Goal: Communication & Community: Answer question/provide support

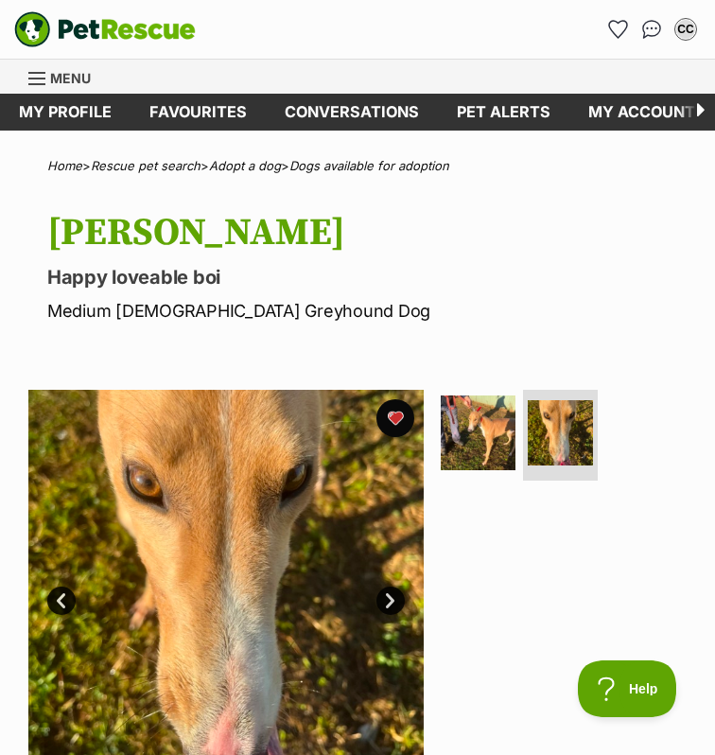
click at [41, 67] on link "Menu" at bounding box center [66, 77] width 76 height 34
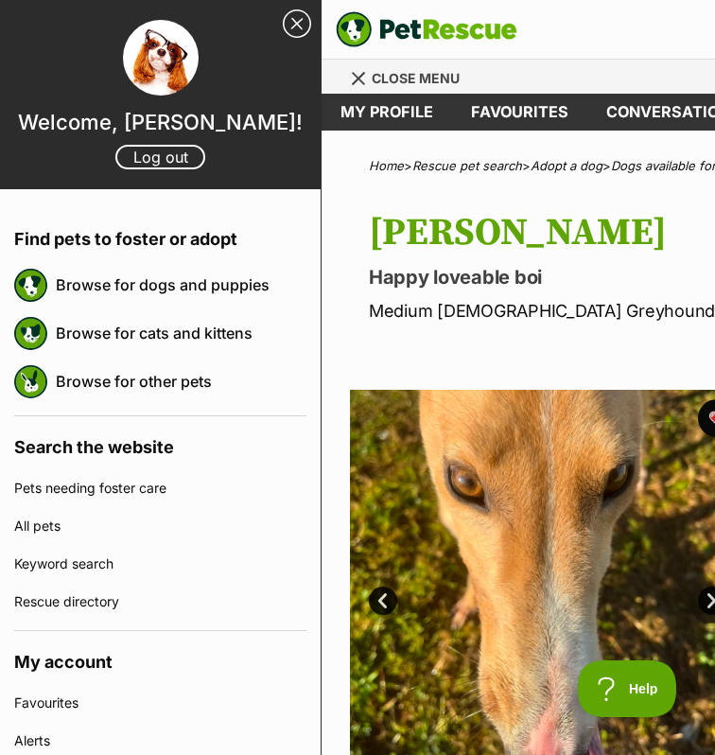
click at [303, 26] on link "Close Sidebar" at bounding box center [297, 23] width 28 height 28
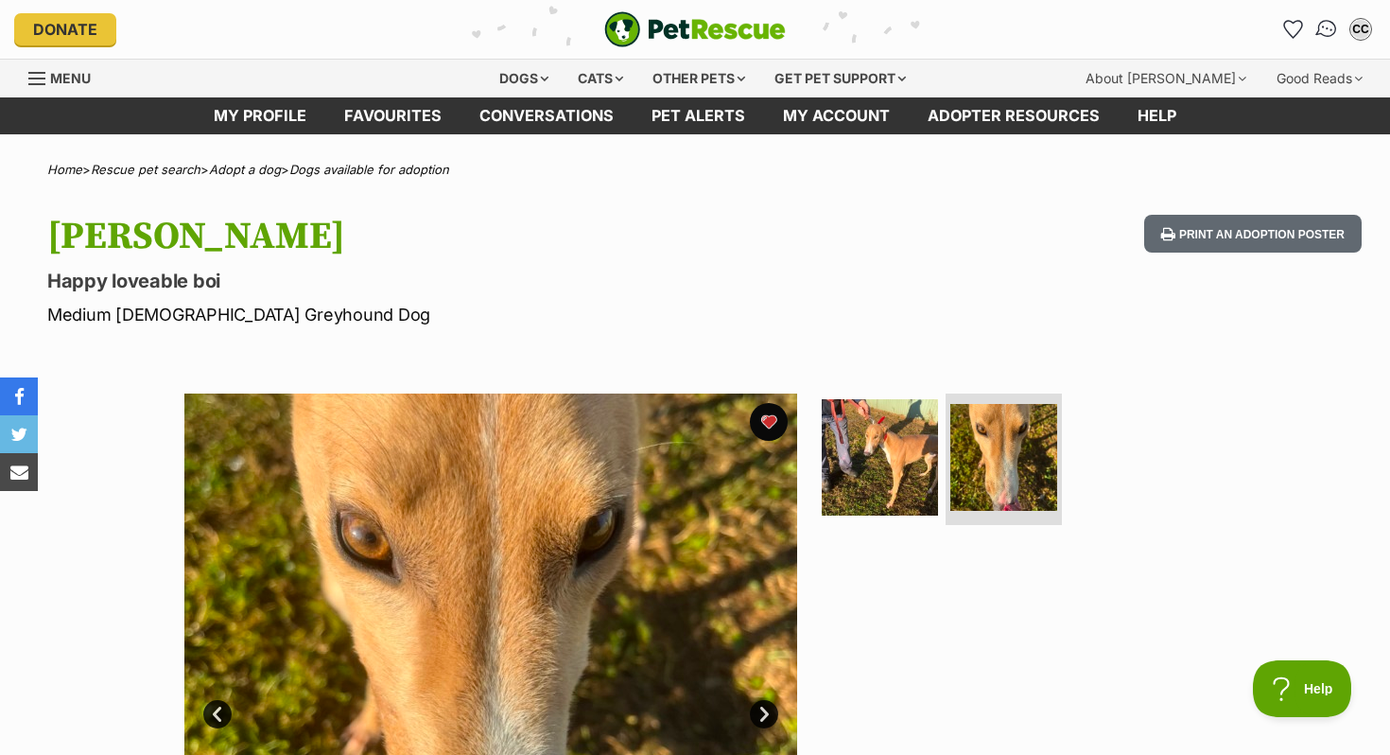
click at [714, 17] on link "Conversations" at bounding box center [1326, 28] width 39 height 39
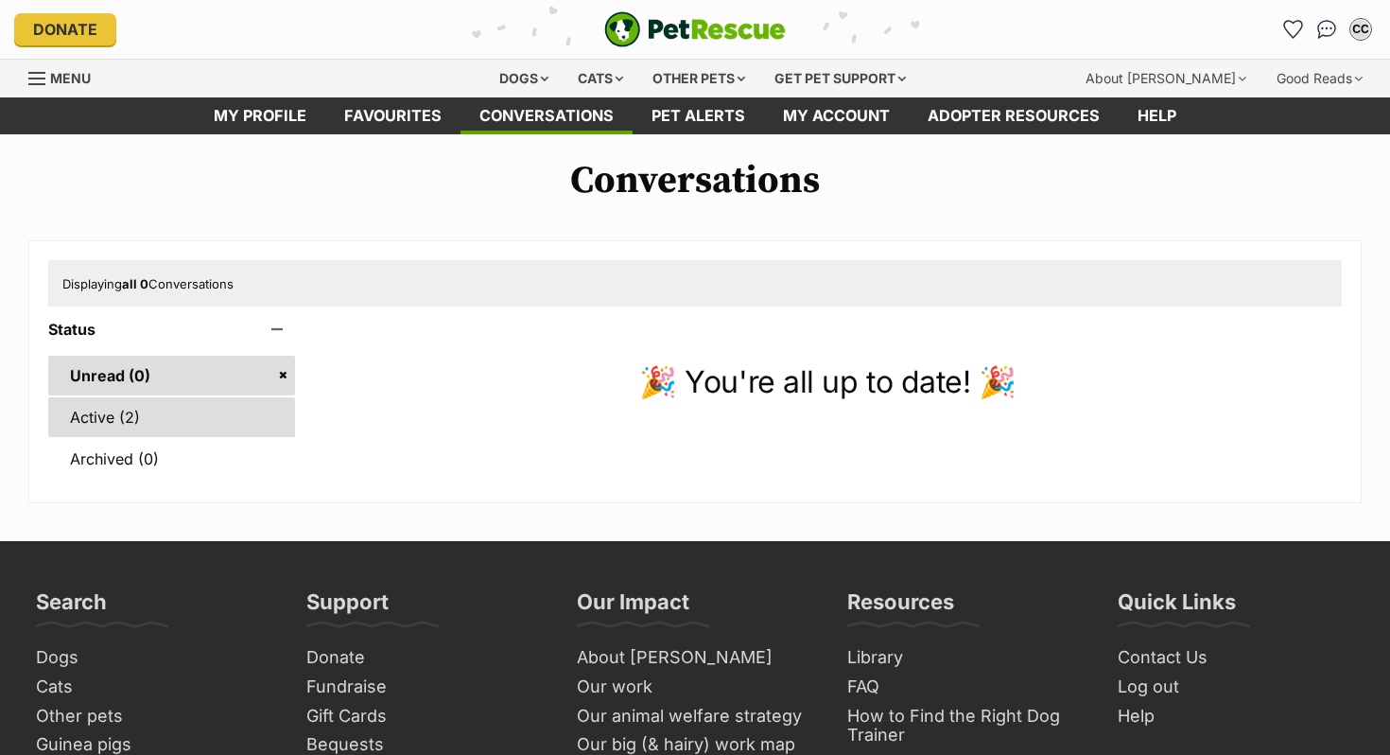
click at [165, 427] on link "Active (2)" at bounding box center [171, 417] width 247 height 40
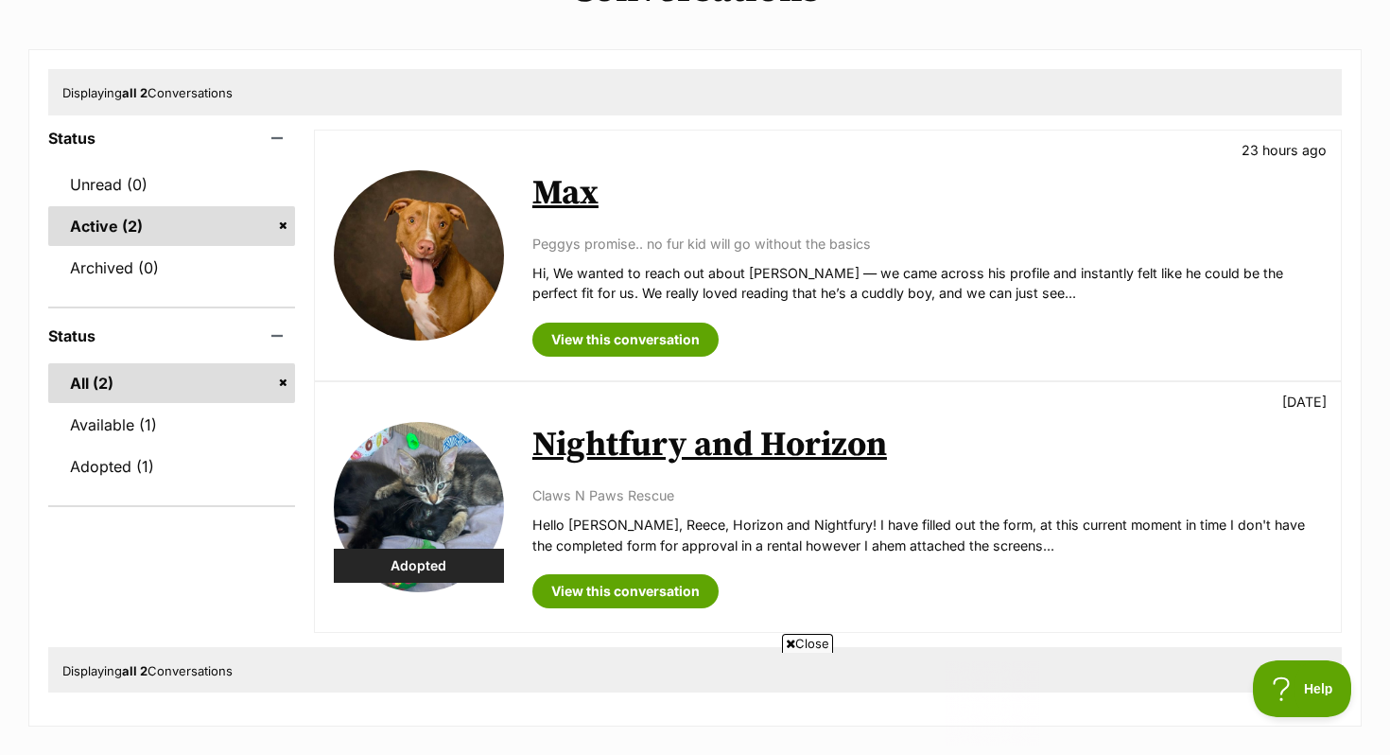
click at [479, 315] on img at bounding box center [419, 255] width 170 height 170
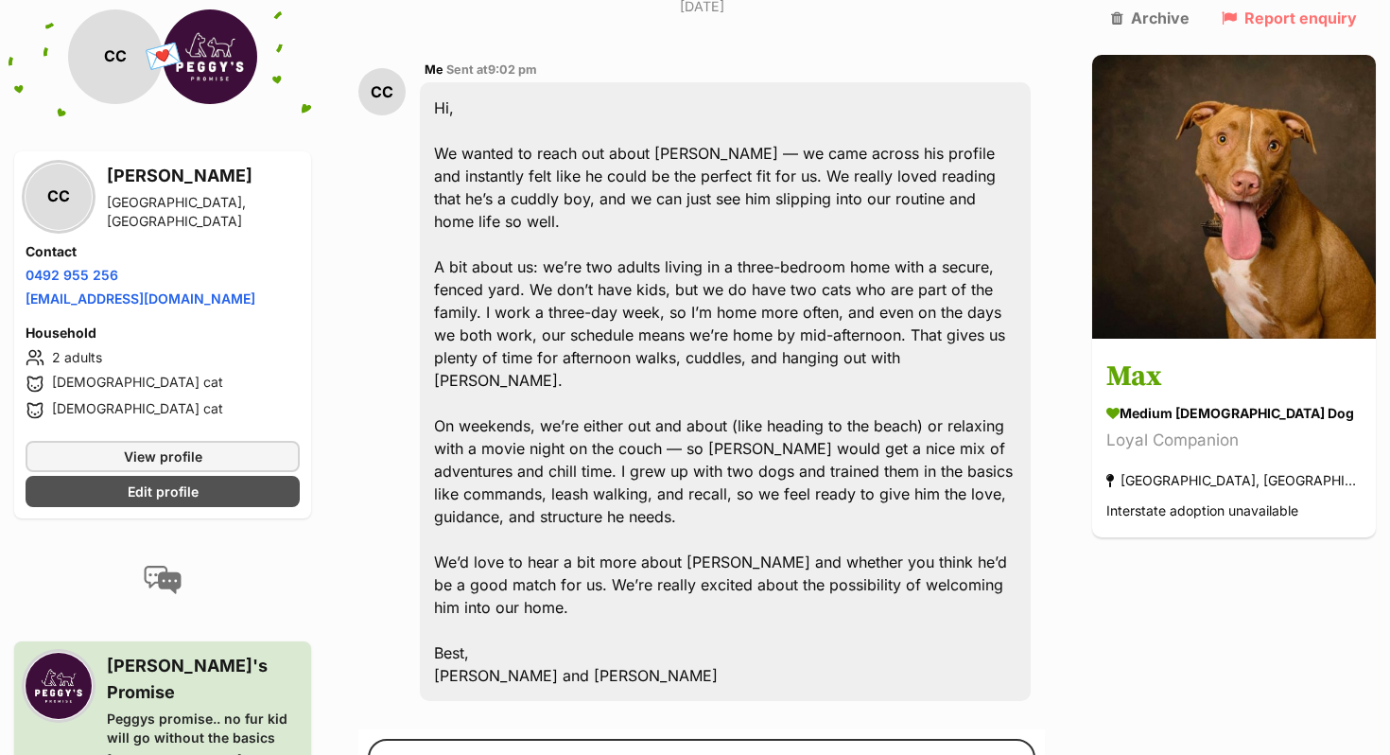
scroll to position [502, 0]
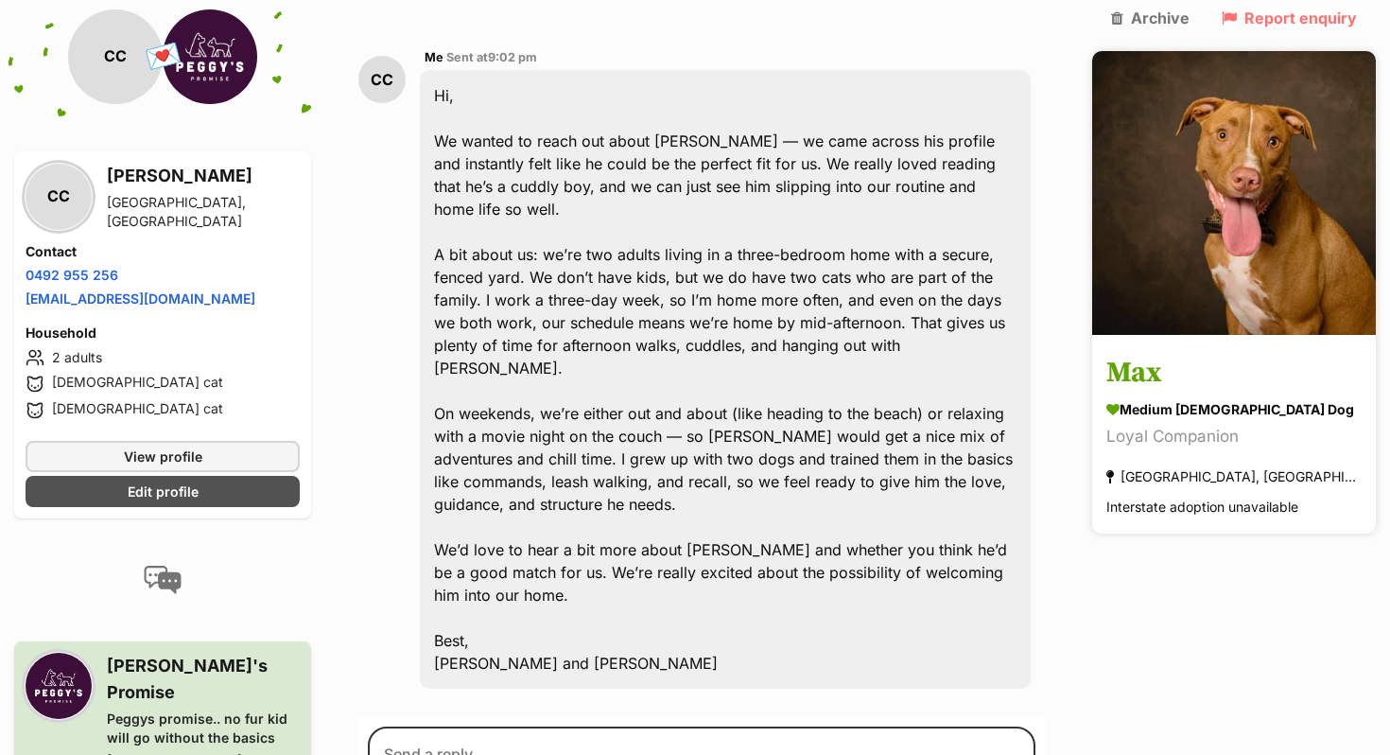
click at [1179, 339] on link "Max medium male Dog Loyal Companion Gorokan, NSW Interstate adoption unavailable" at bounding box center [1234, 437] width 284 height 196
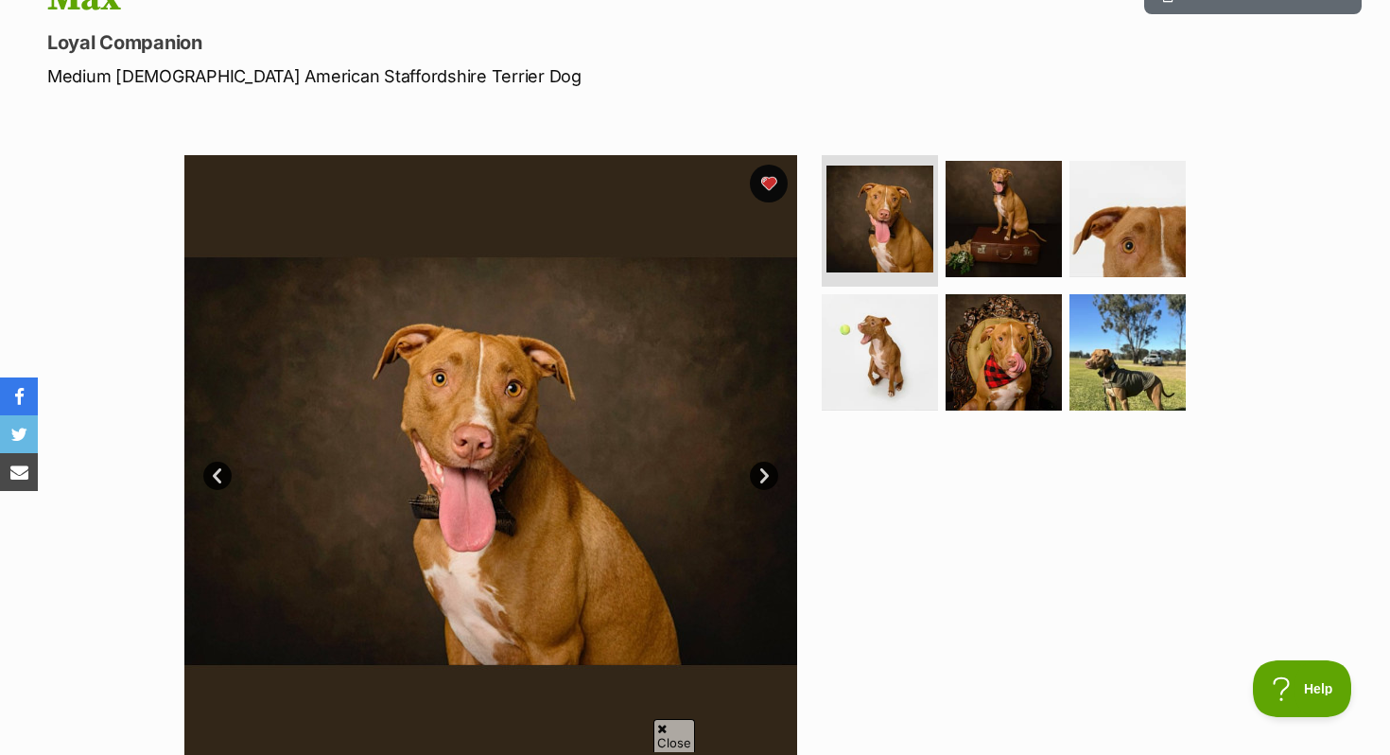
scroll to position [249, 0]
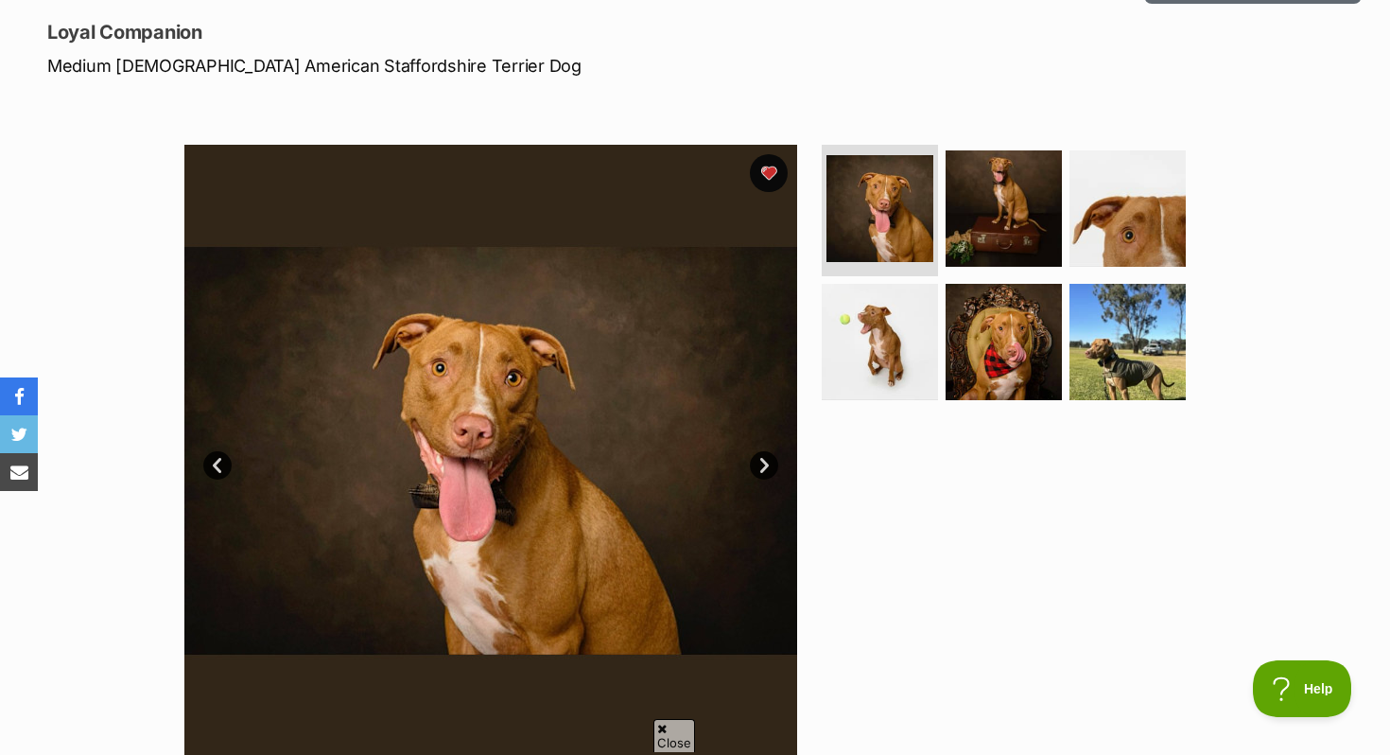
click at [760, 459] on link "Next" at bounding box center [764, 465] width 28 height 28
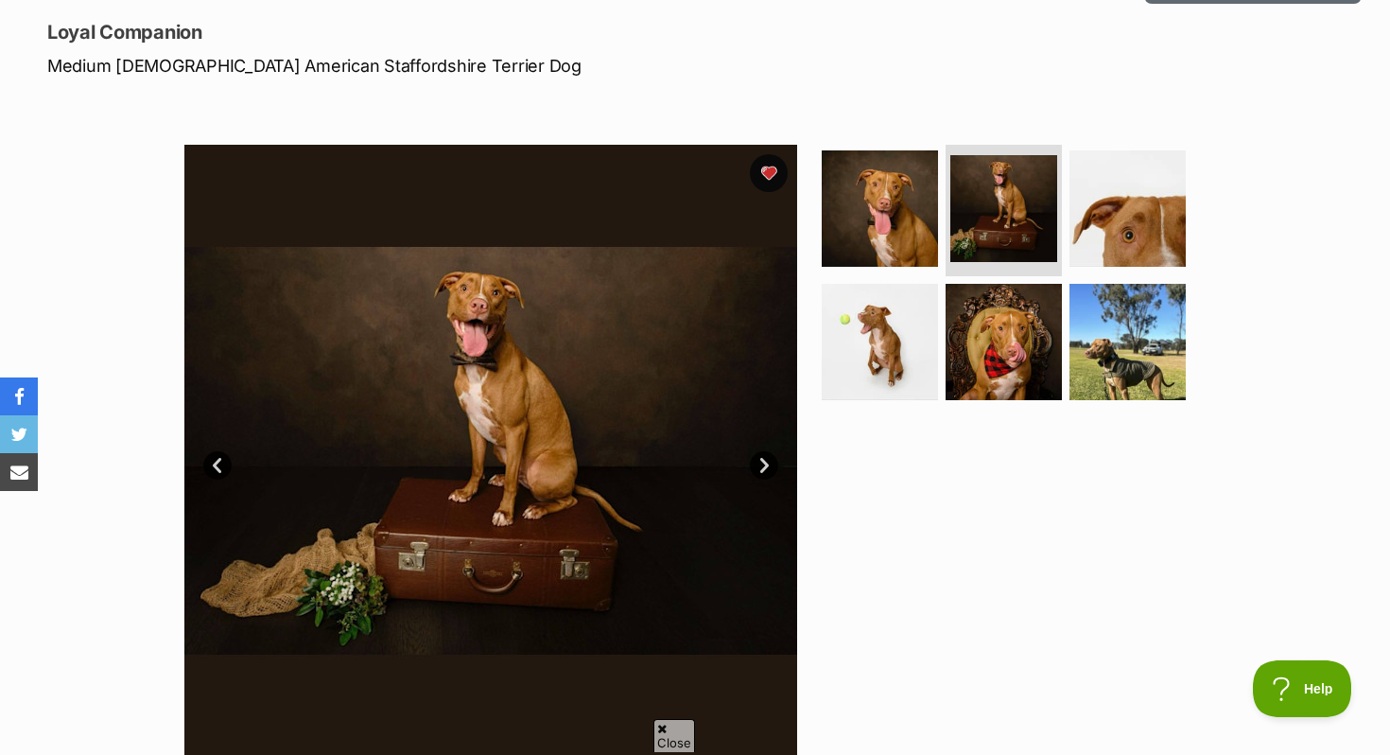
click at [760, 459] on link "Next" at bounding box center [764, 465] width 28 height 28
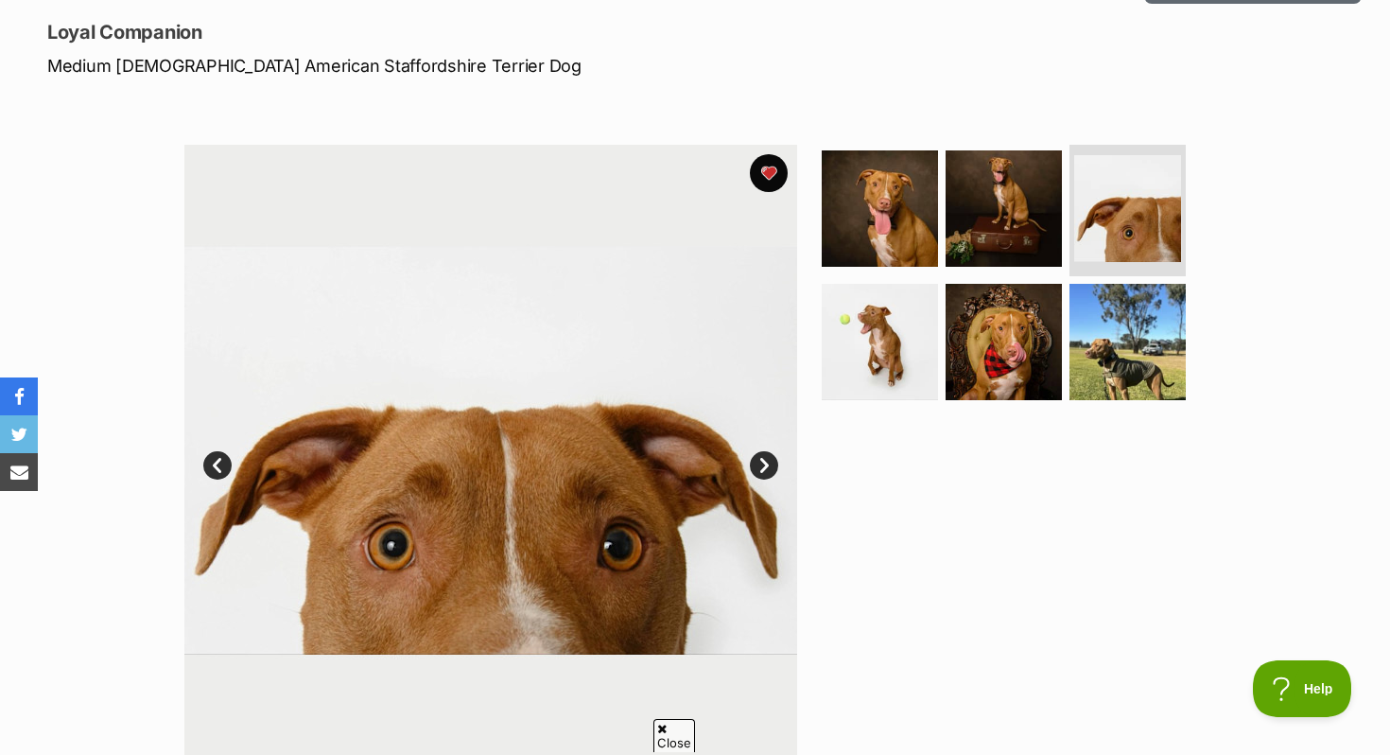
click at [760, 459] on link "Next" at bounding box center [764, 465] width 28 height 28
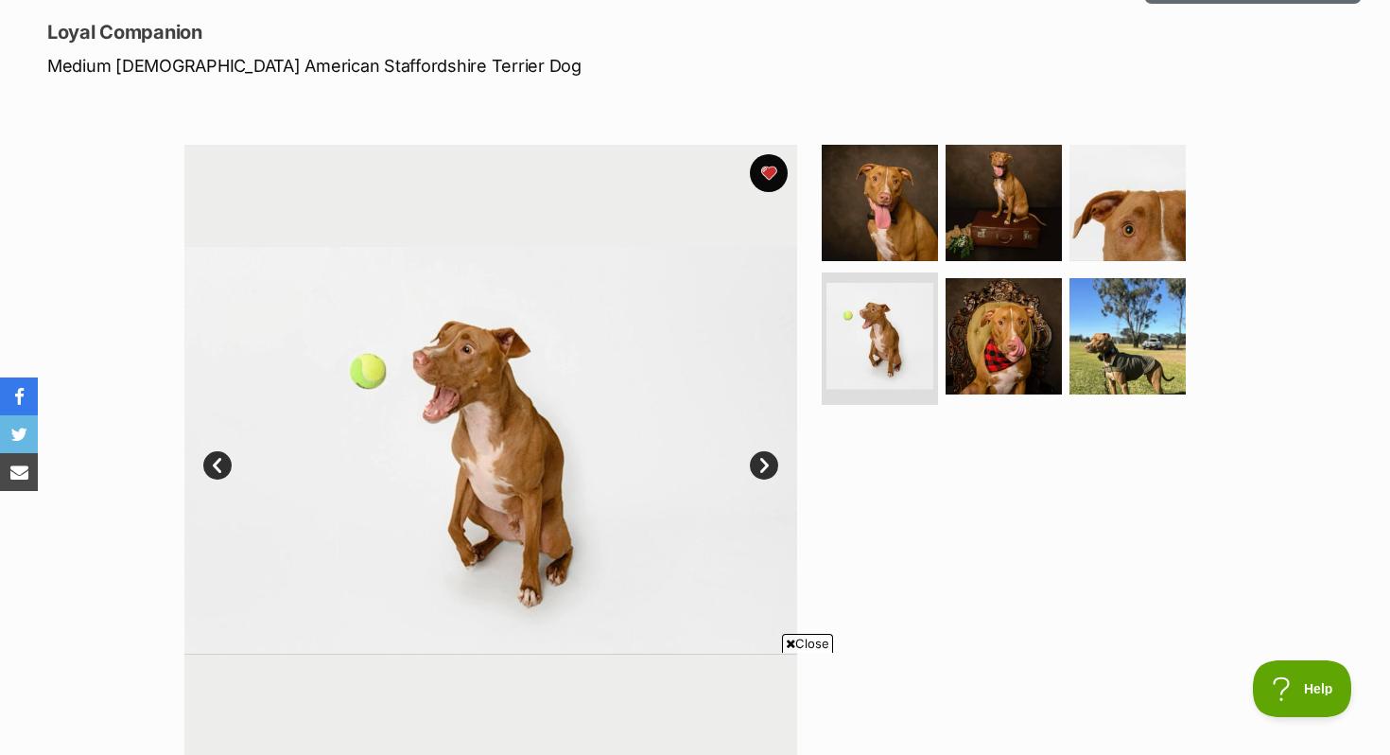
scroll to position [0, 0]
click at [759, 451] on link "Next" at bounding box center [764, 465] width 28 height 28
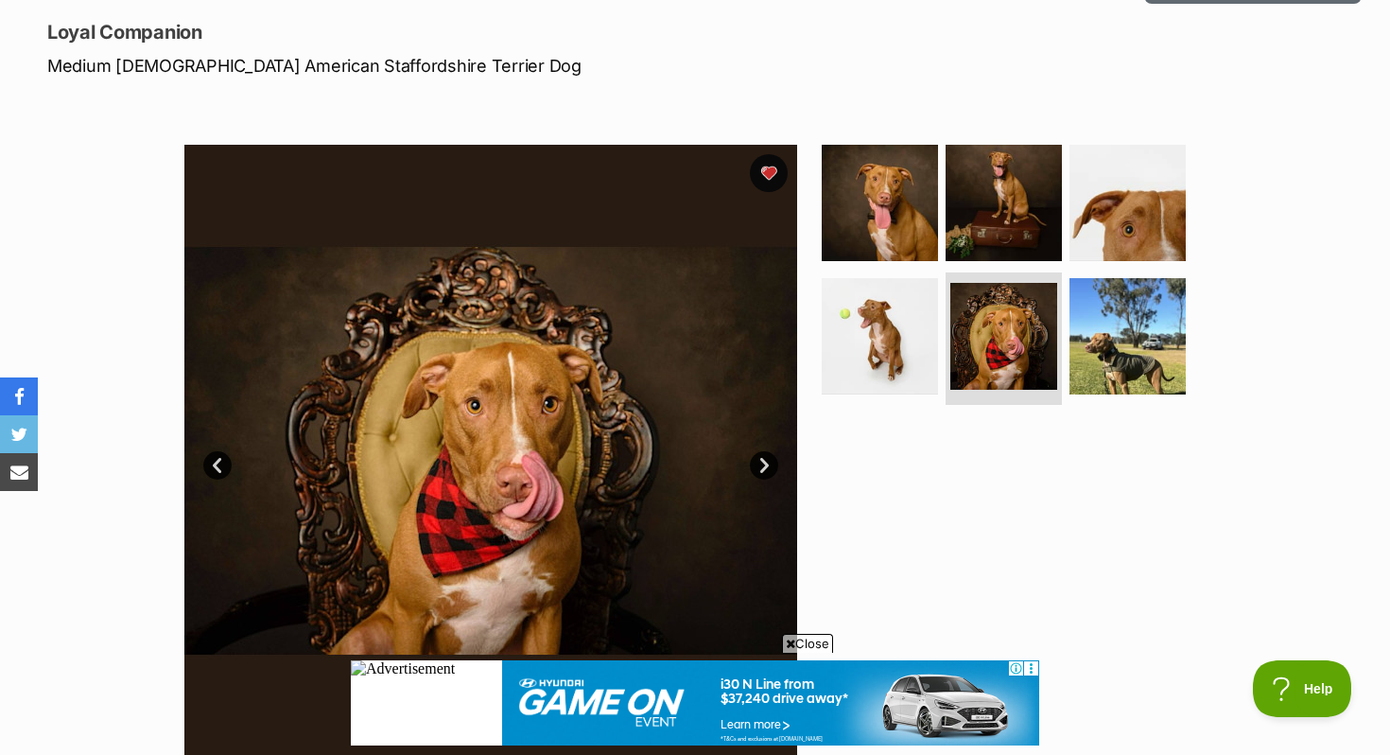
click at [759, 452] on link "Next" at bounding box center [764, 465] width 28 height 28
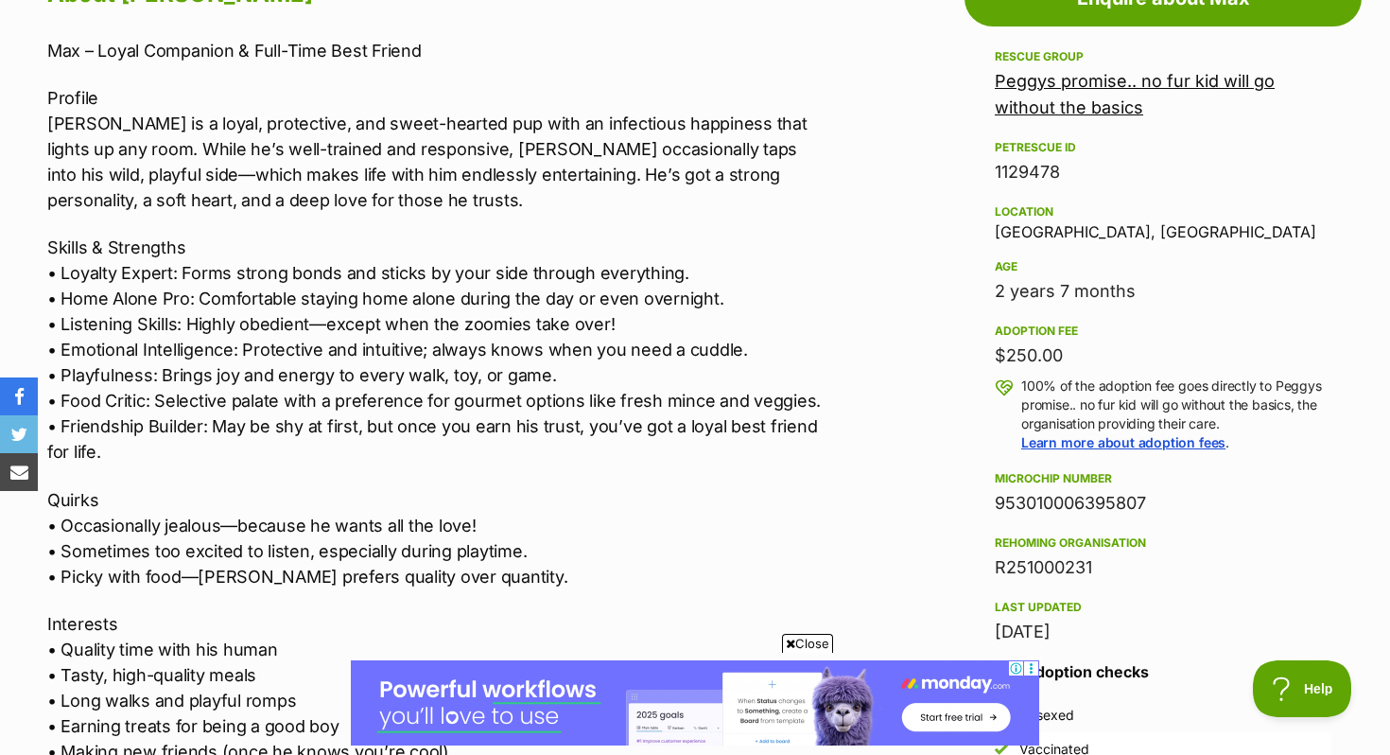
scroll to position [1112, 0]
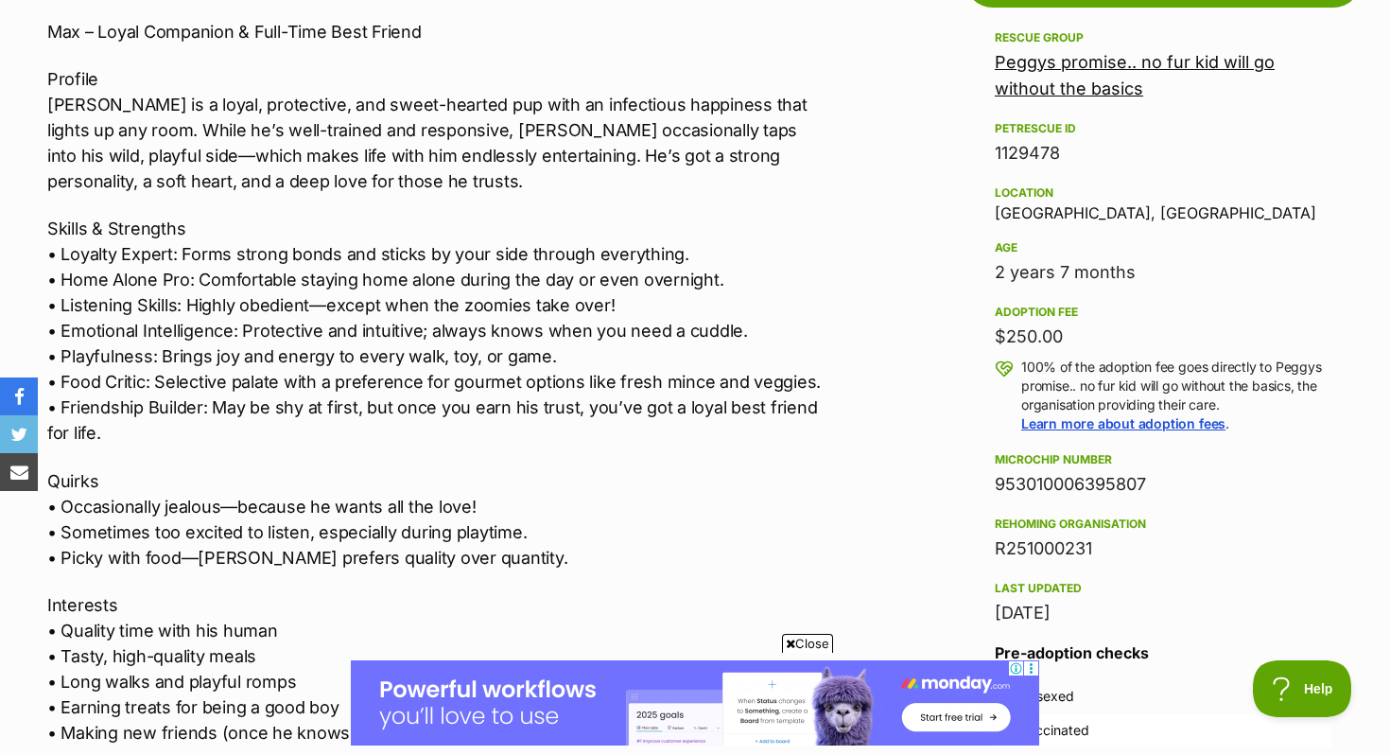
click at [1121, 67] on link "Peggys promise.. no fur kid will go without the basics" at bounding box center [1135, 75] width 280 height 46
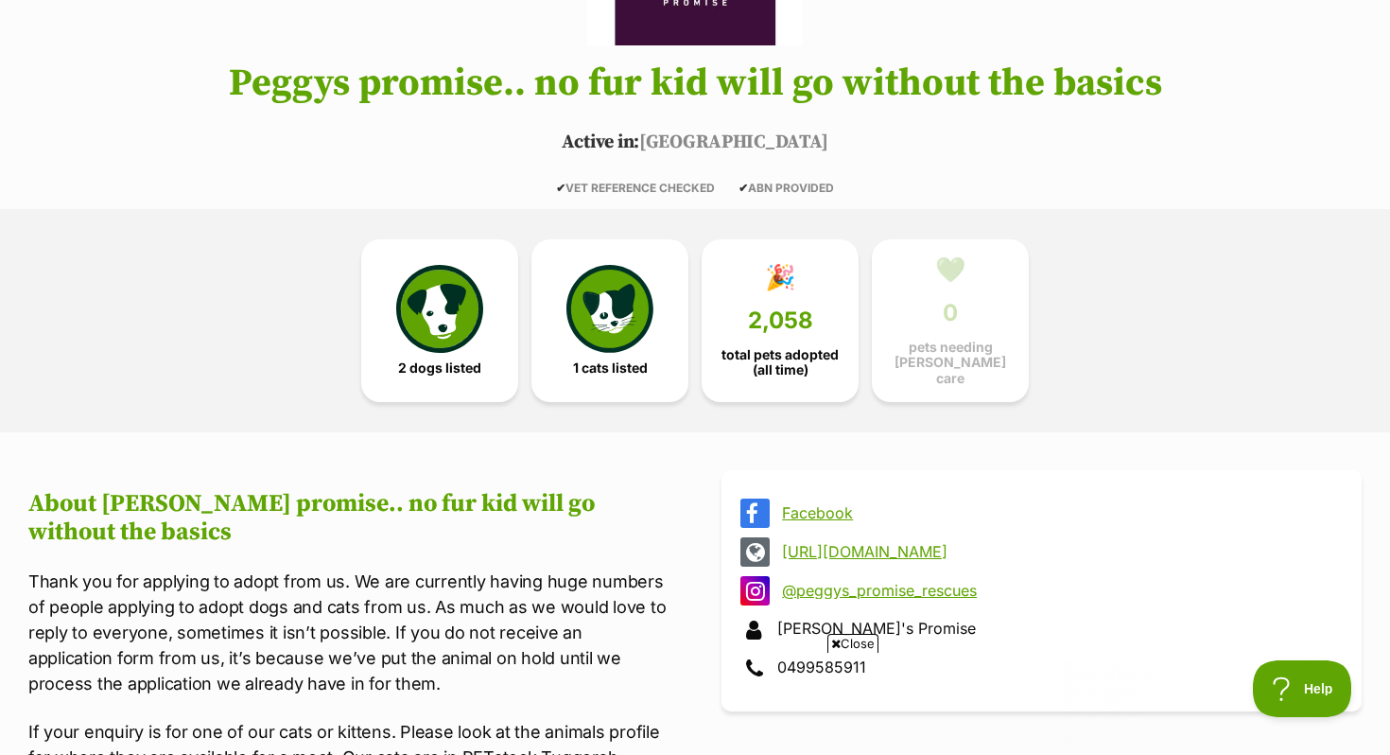
scroll to position [306, 0]
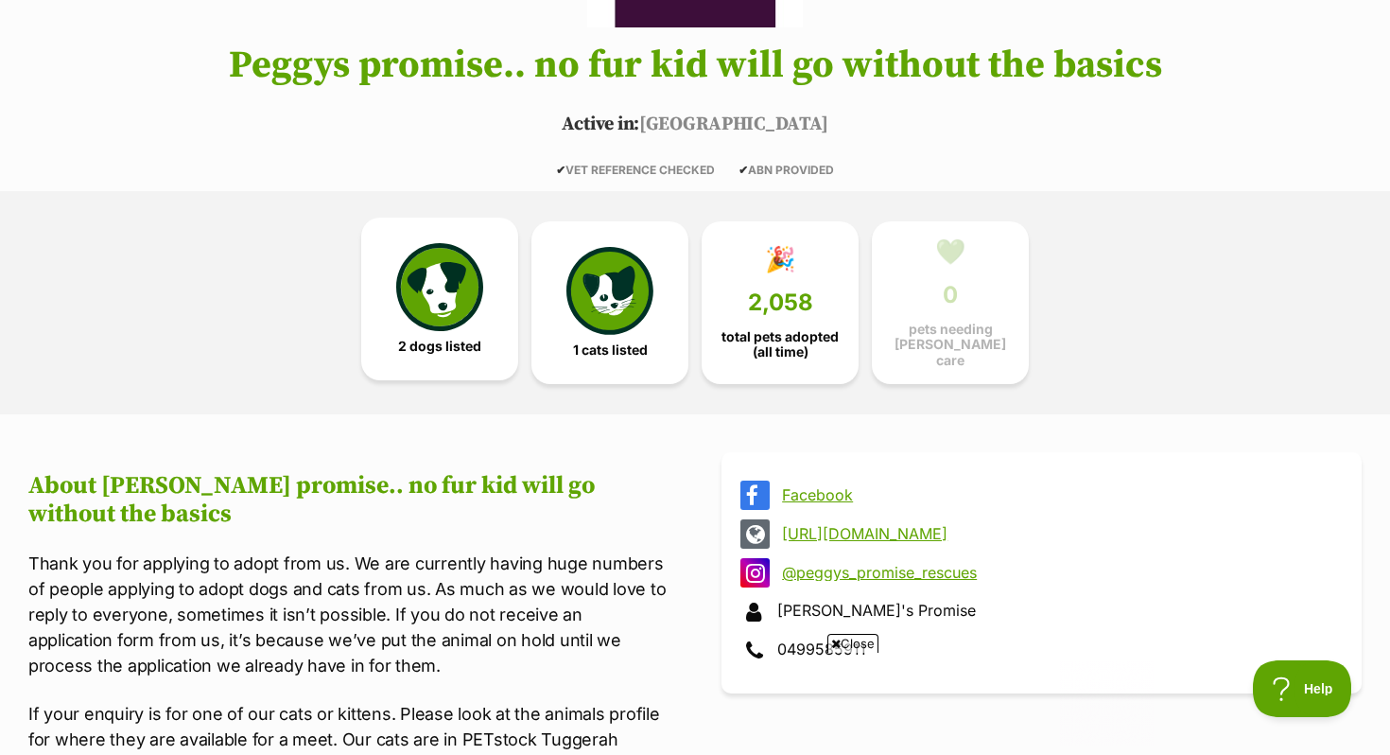
click at [483, 336] on link "2 dogs listed" at bounding box center [439, 299] width 157 height 163
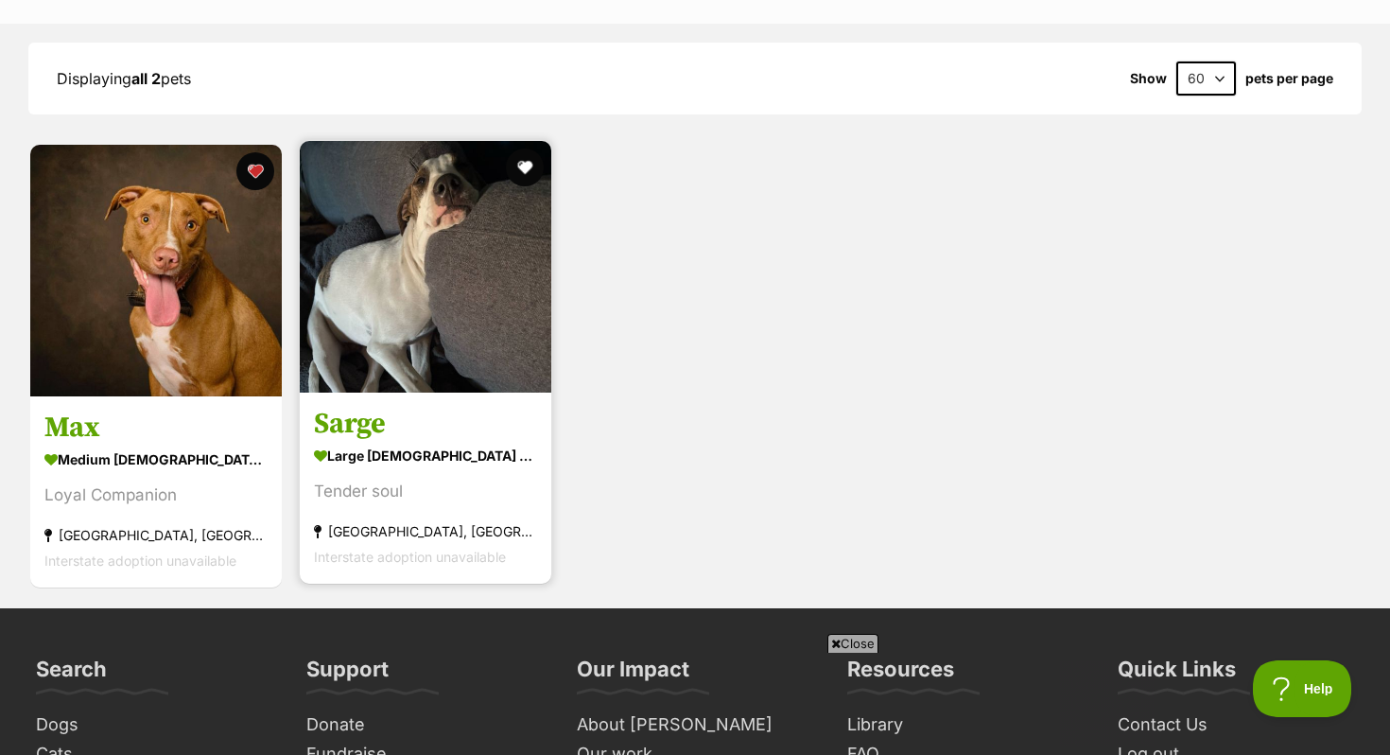
click at [372, 413] on h3 "Sarge" at bounding box center [425, 424] width 223 height 36
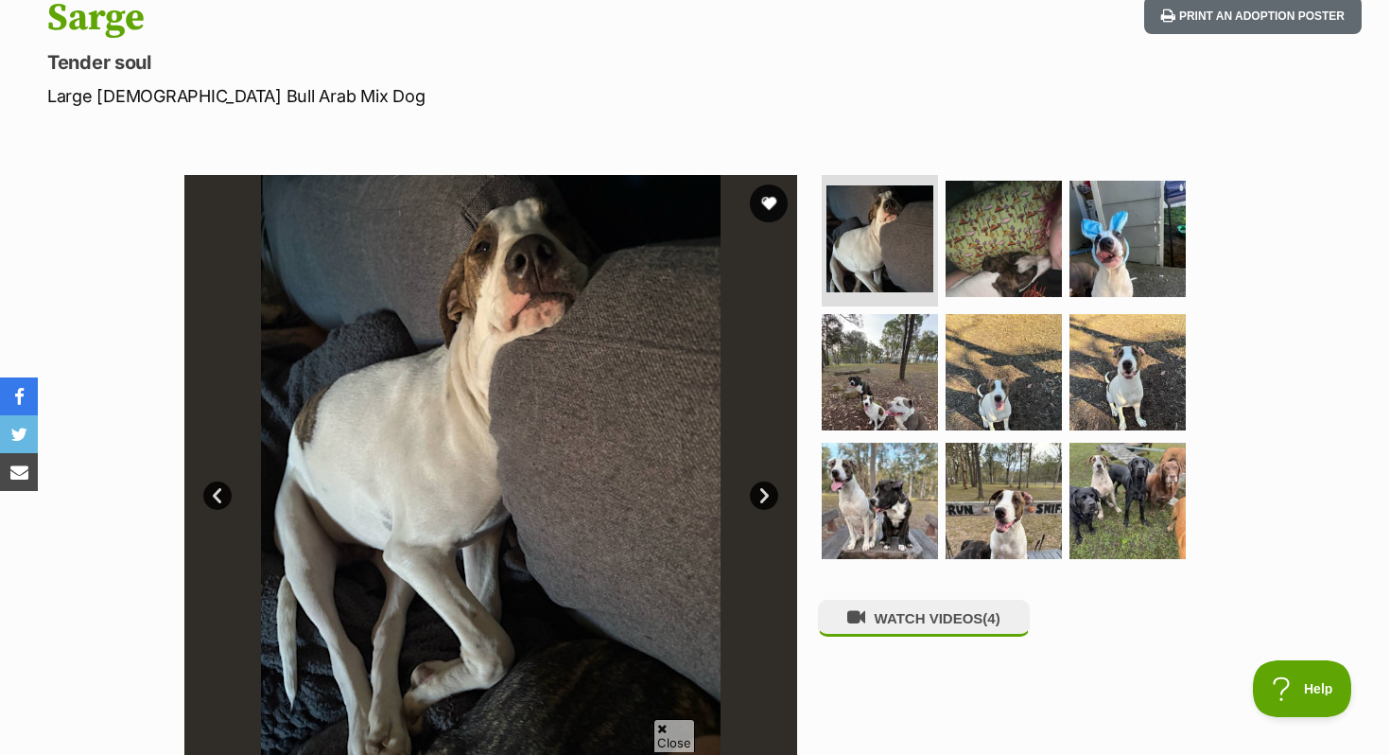
scroll to position [222, 0]
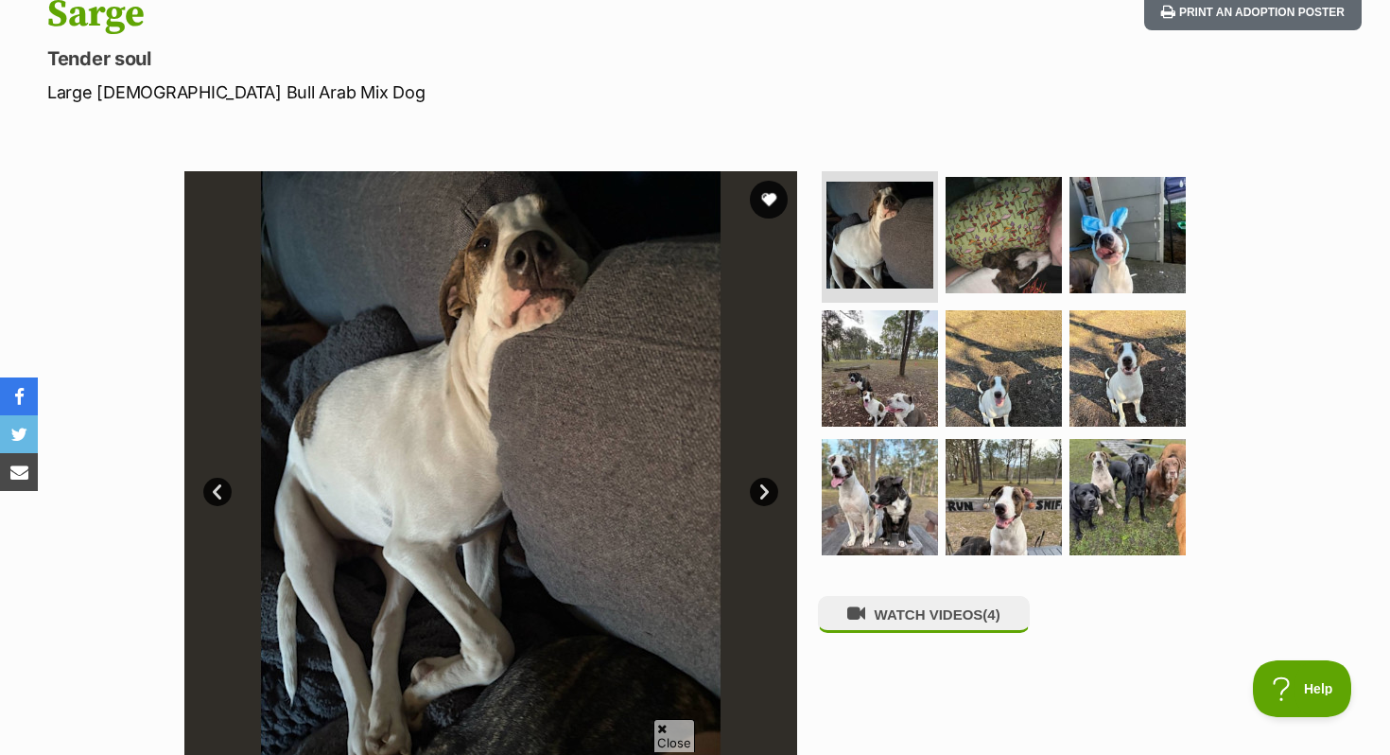
click at [774, 495] on link "Next" at bounding box center [764, 492] width 28 height 28
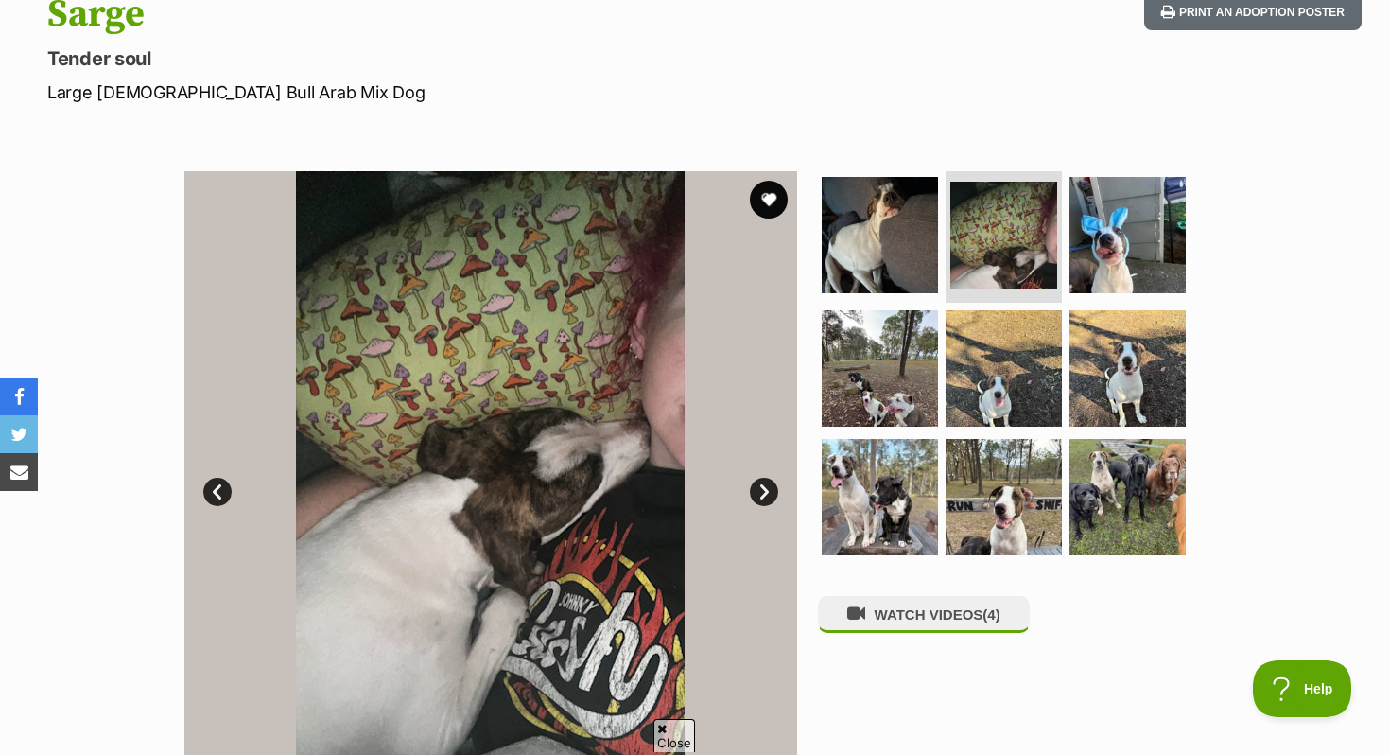
click at [774, 495] on link "Next" at bounding box center [764, 492] width 28 height 28
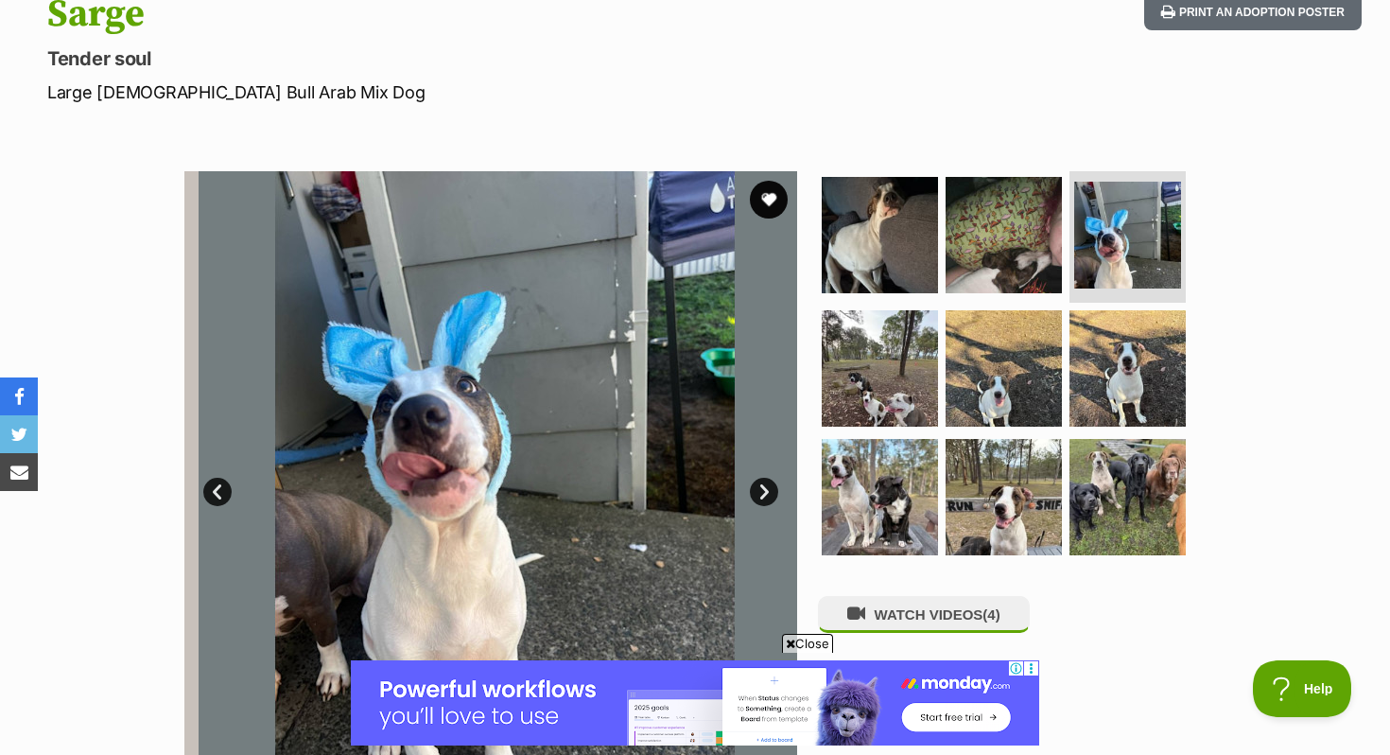
scroll to position [0, 0]
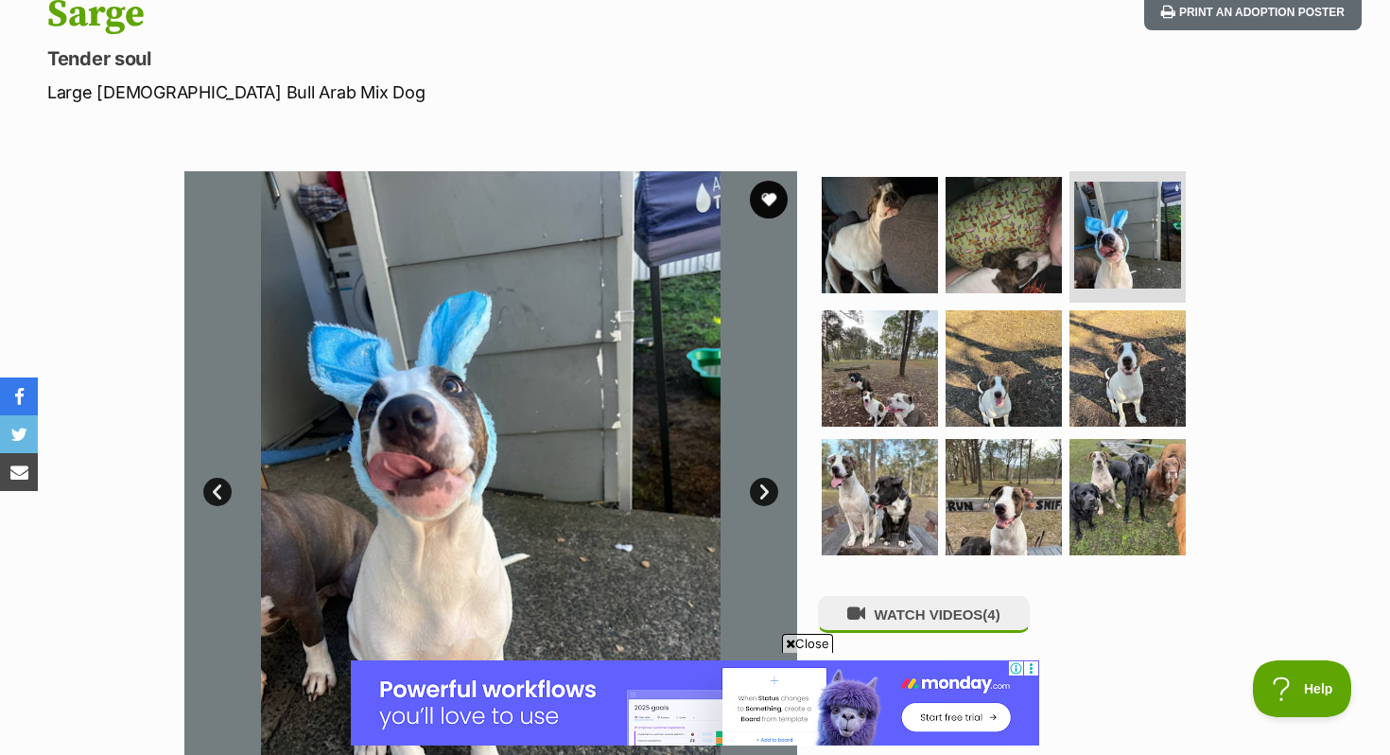
click at [774, 495] on link "Next" at bounding box center [764, 492] width 28 height 28
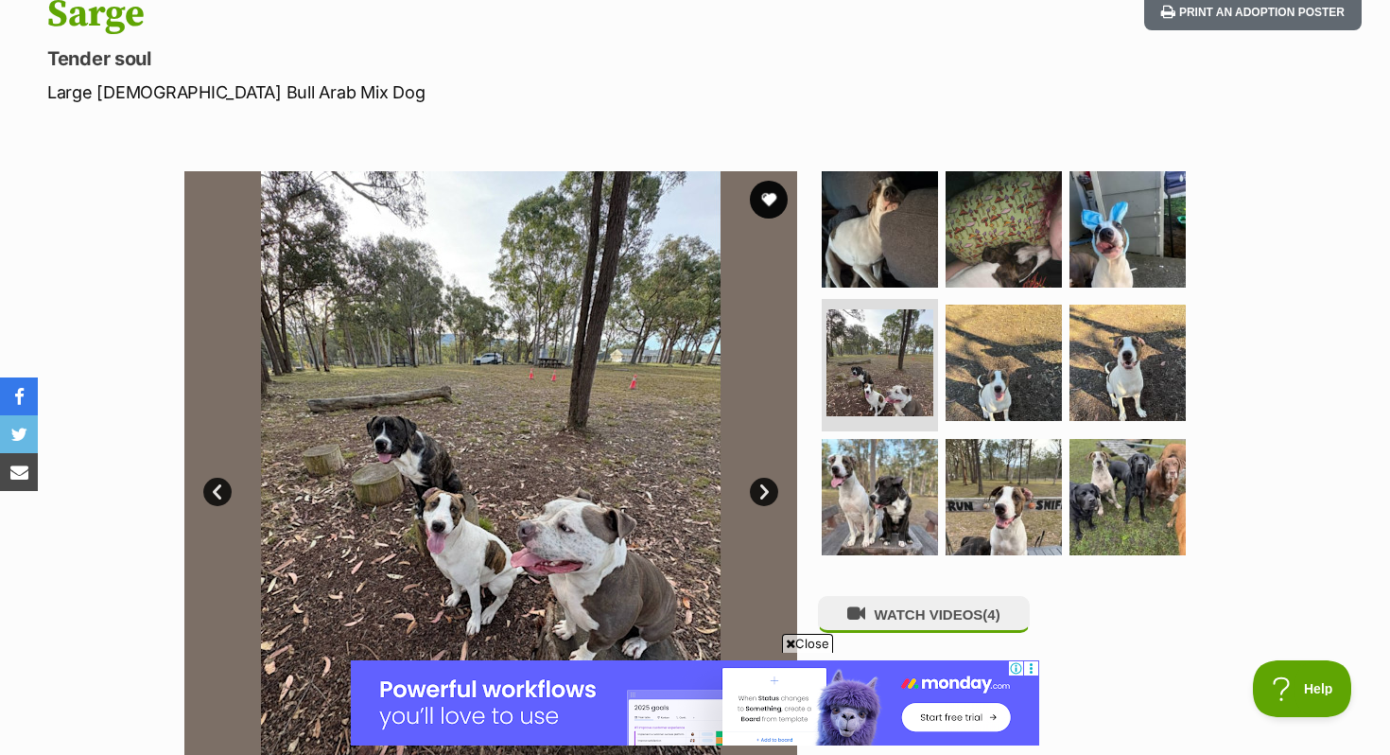
click at [774, 496] on link "Next" at bounding box center [764, 492] width 28 height 28
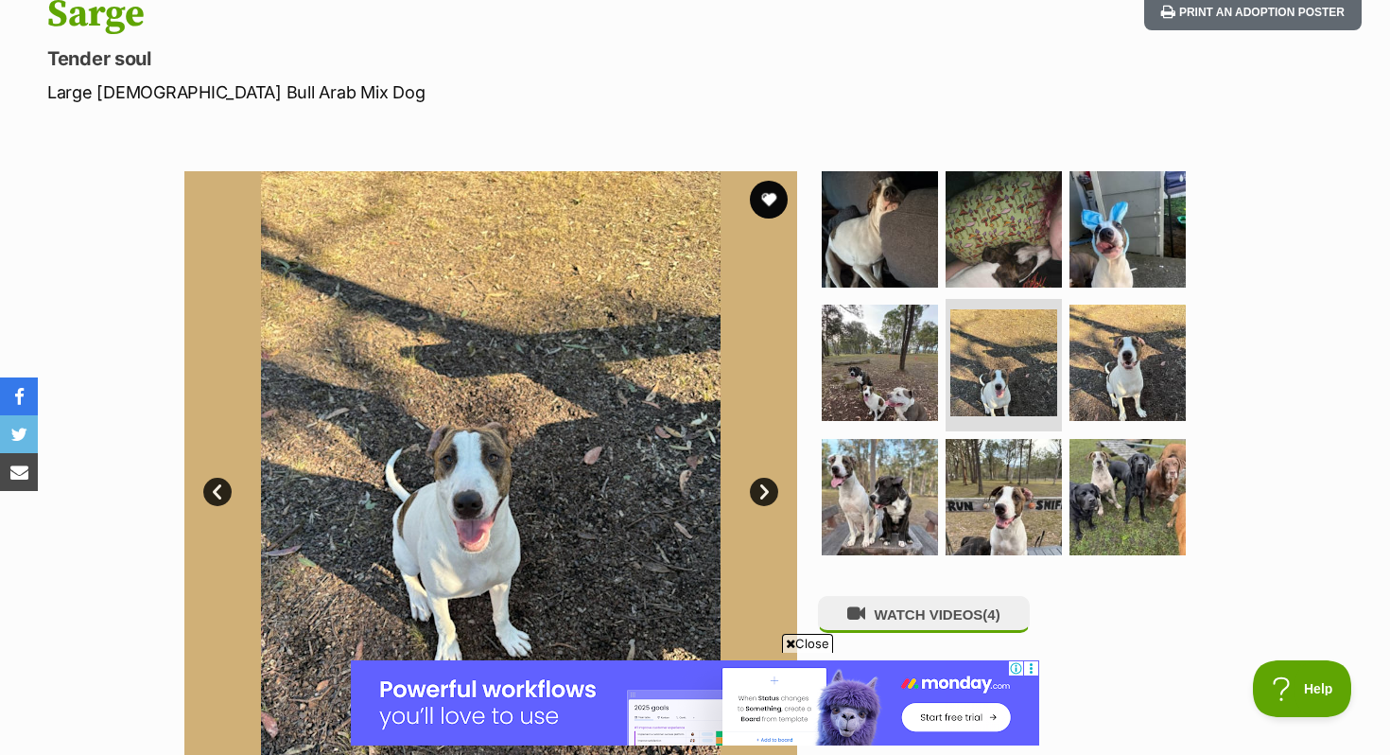
click at [774, 496] on link "Next" at bounding box center [764, 492] width 28 height 28
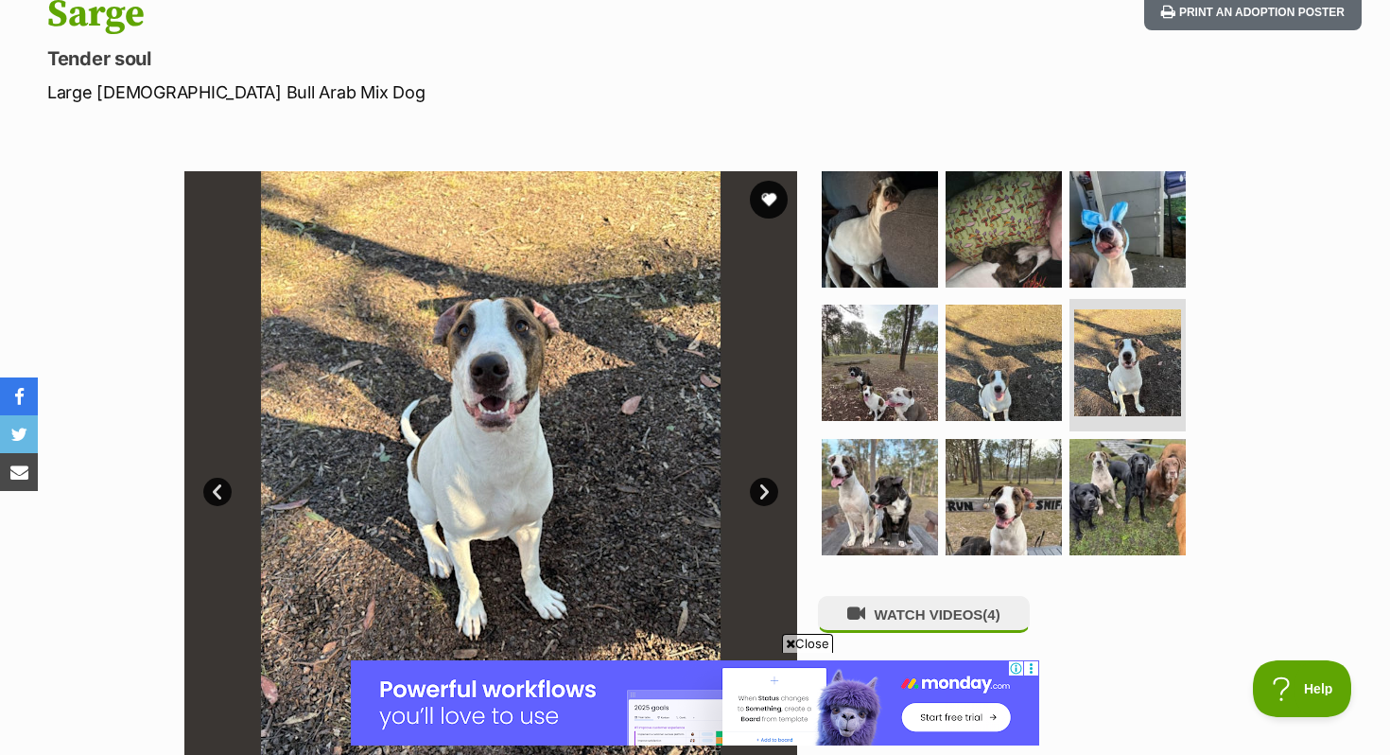
click at [774, 496] on link "Next" at bounding box center [764, 492] width 28 height 28
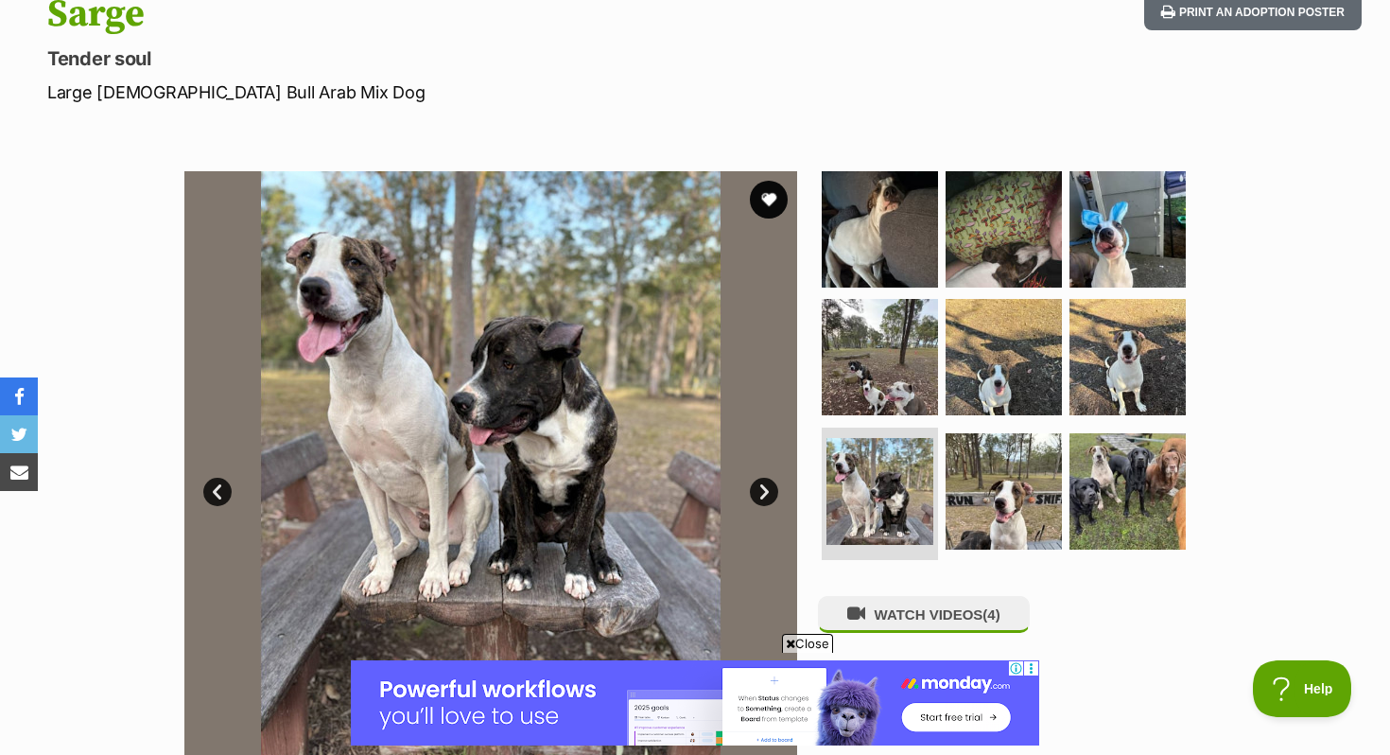
click at [773, 496] on link "Next" at bounding box center [764, 492] width 28 height 28
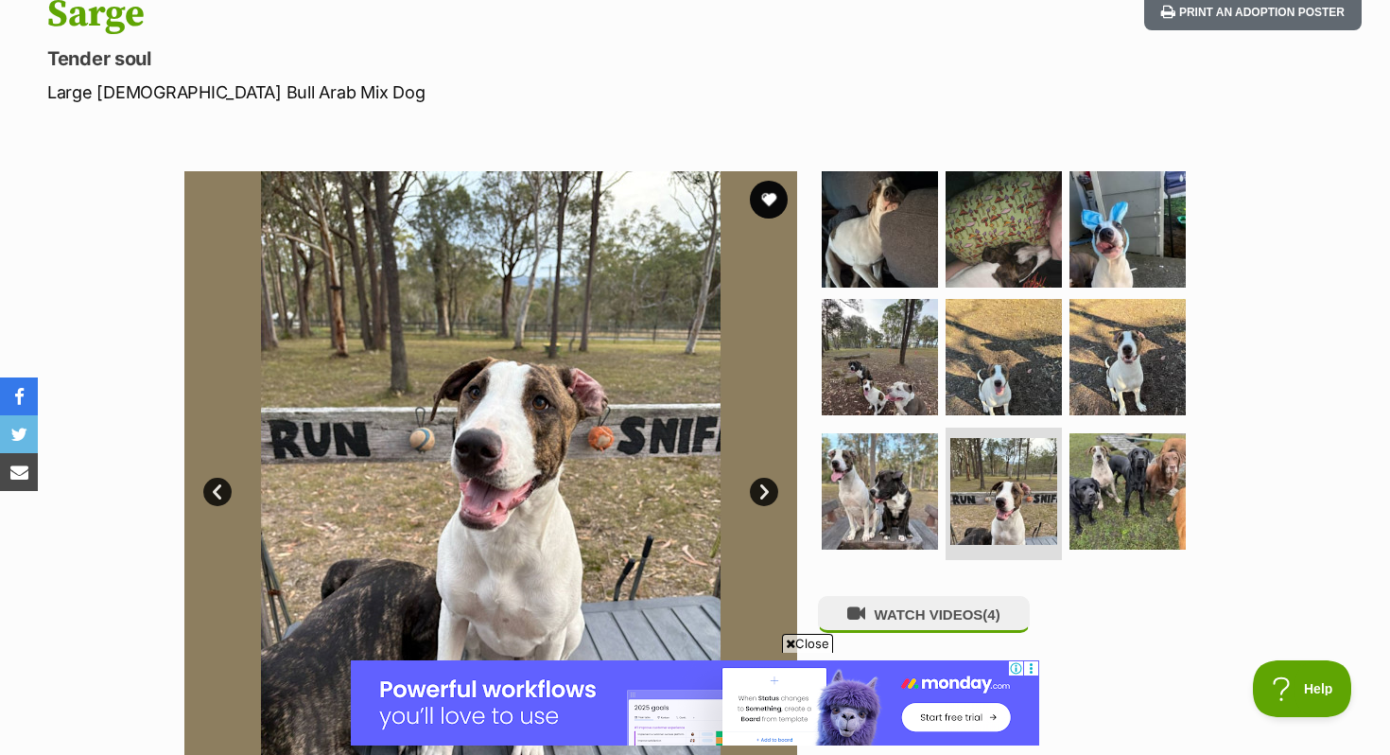
click at [773, 496] on link "Next" at bounding box center [764, 492] width 28 height 28
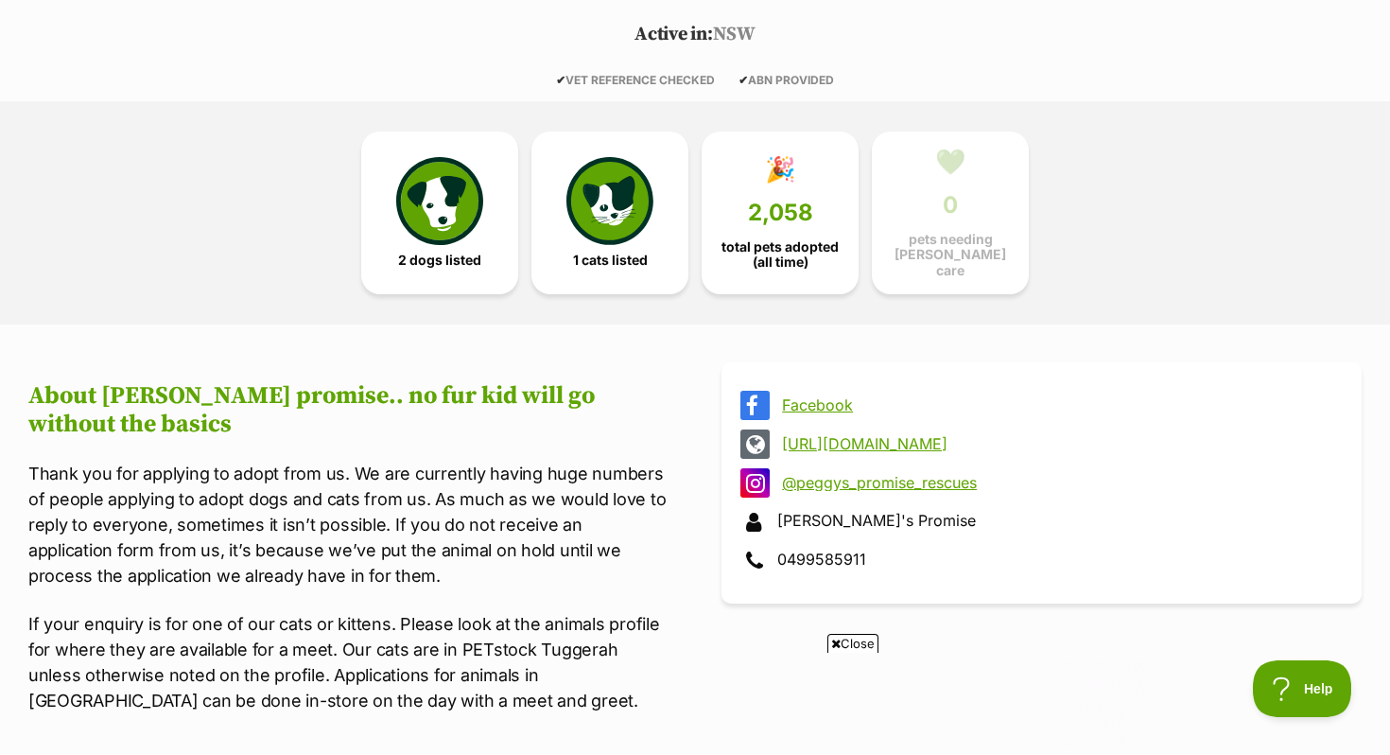
scroll to position [390, 0]
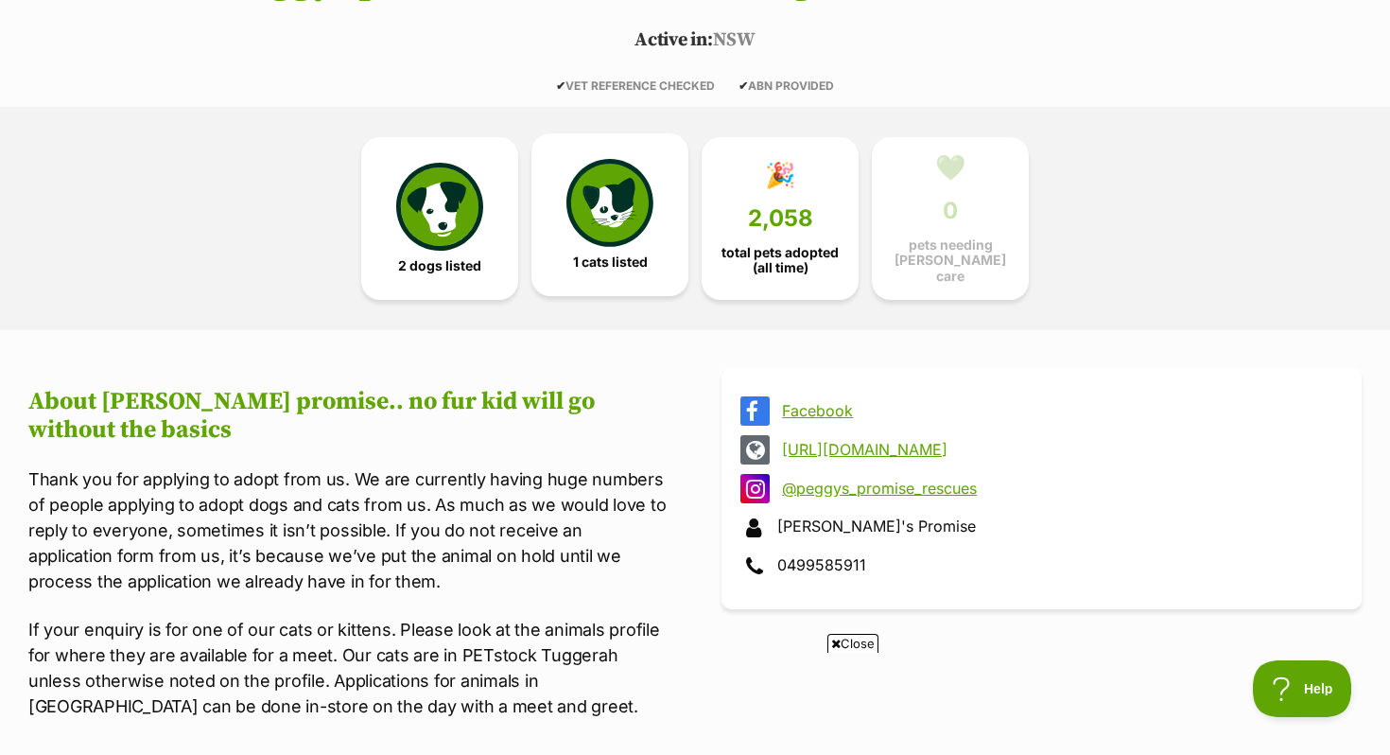
click at [603, 202] on img at bounding box center [610, 202] width 87 height 87
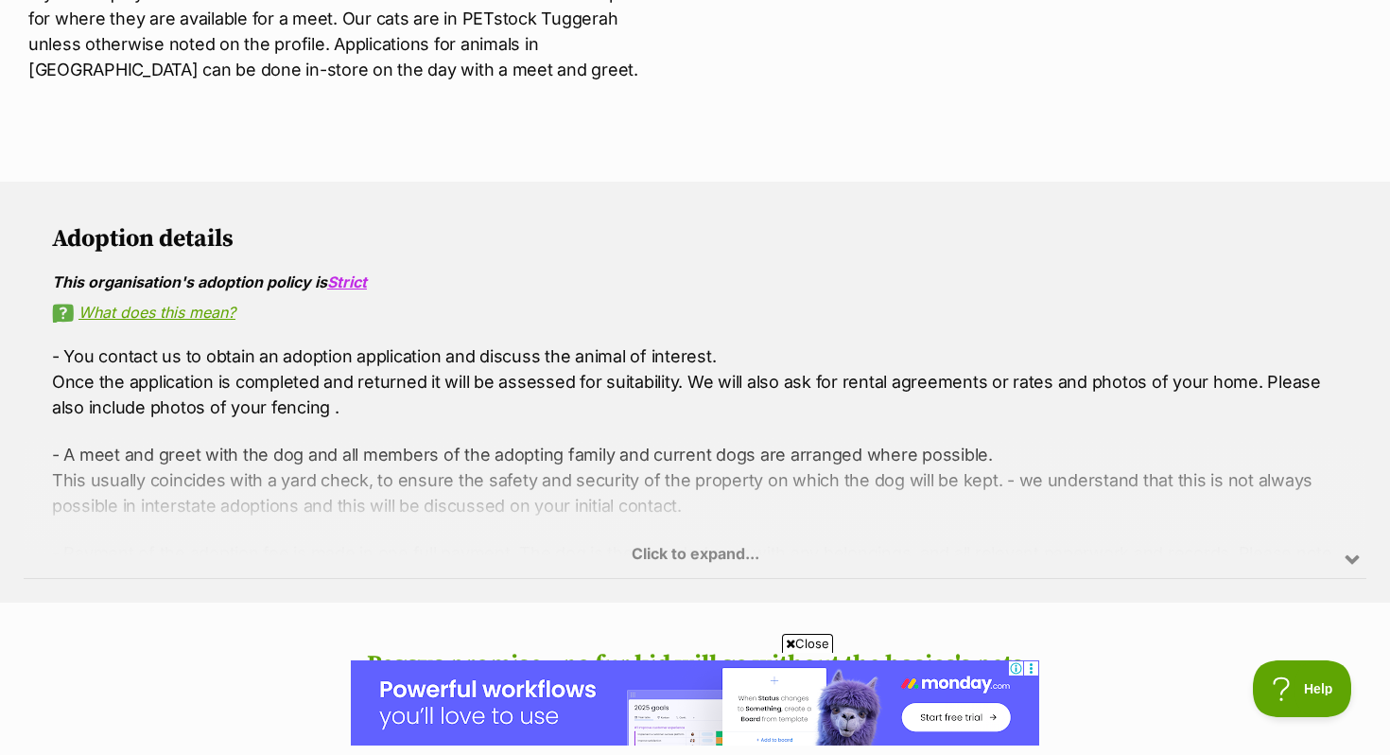
scroll to position [1022, 0]
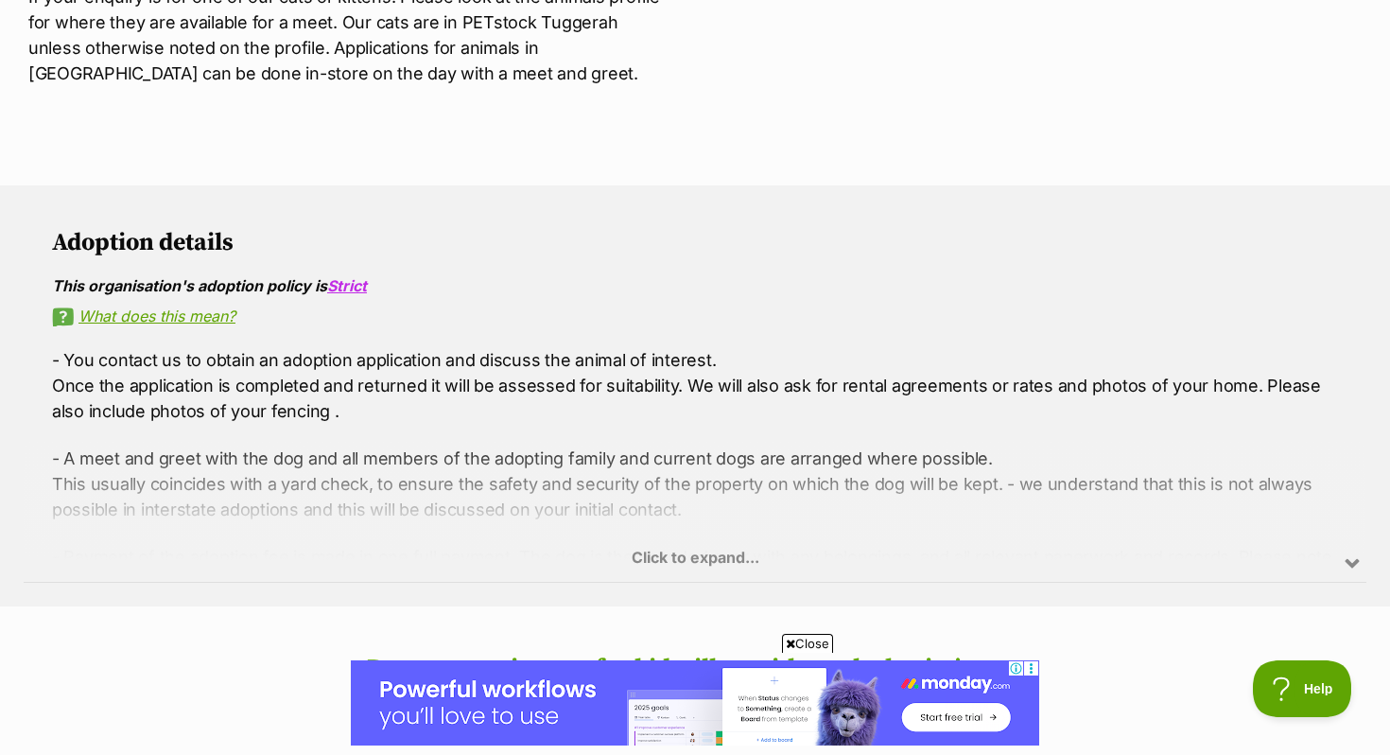
click at [685, 533] on div "Click to expand..." at bounding box center [695, 509] width 1343 height 148
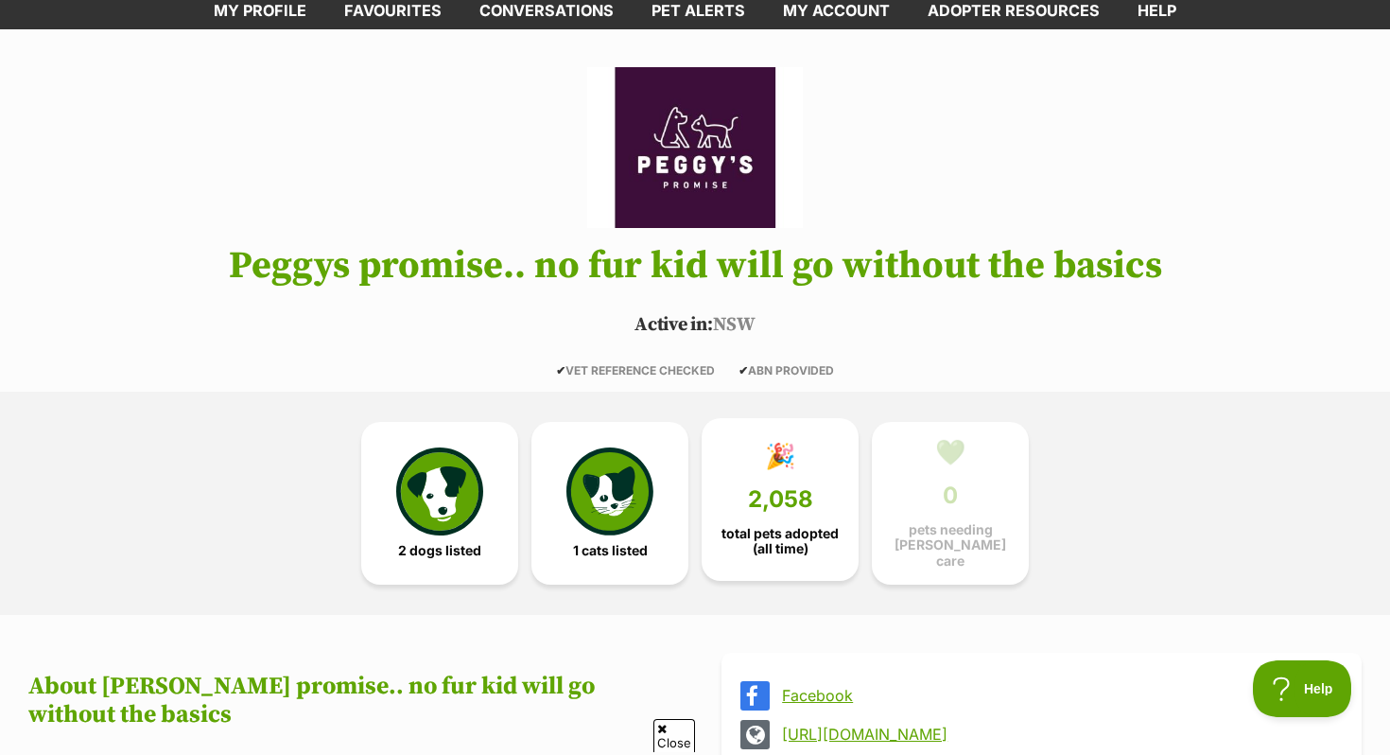
scroll to position [0, 0]
click at [809, 519] on link "🎉 2,058 total pets adopted (all time)" at bounding box center [780, 499] width 157 height 163
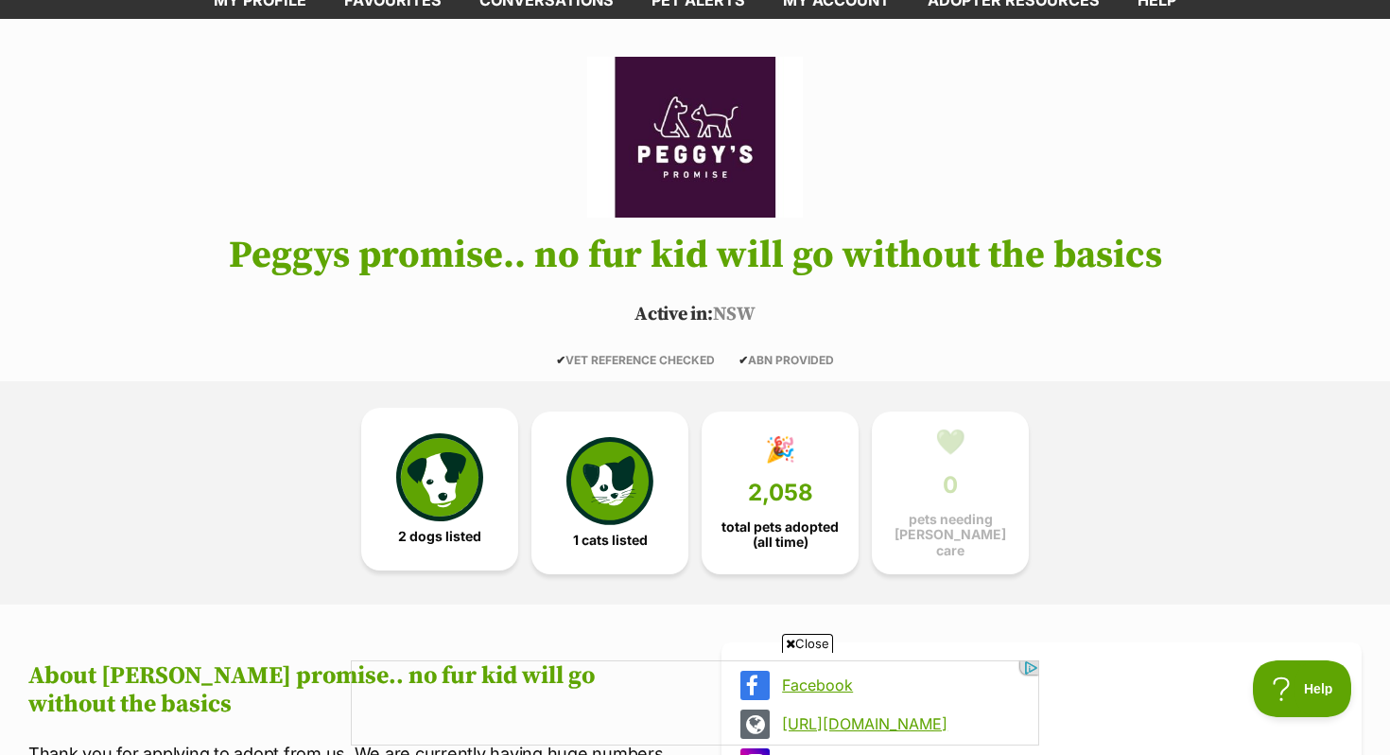
click at [463, 500] on img at bounding box center [439, 476] width 87 height 87
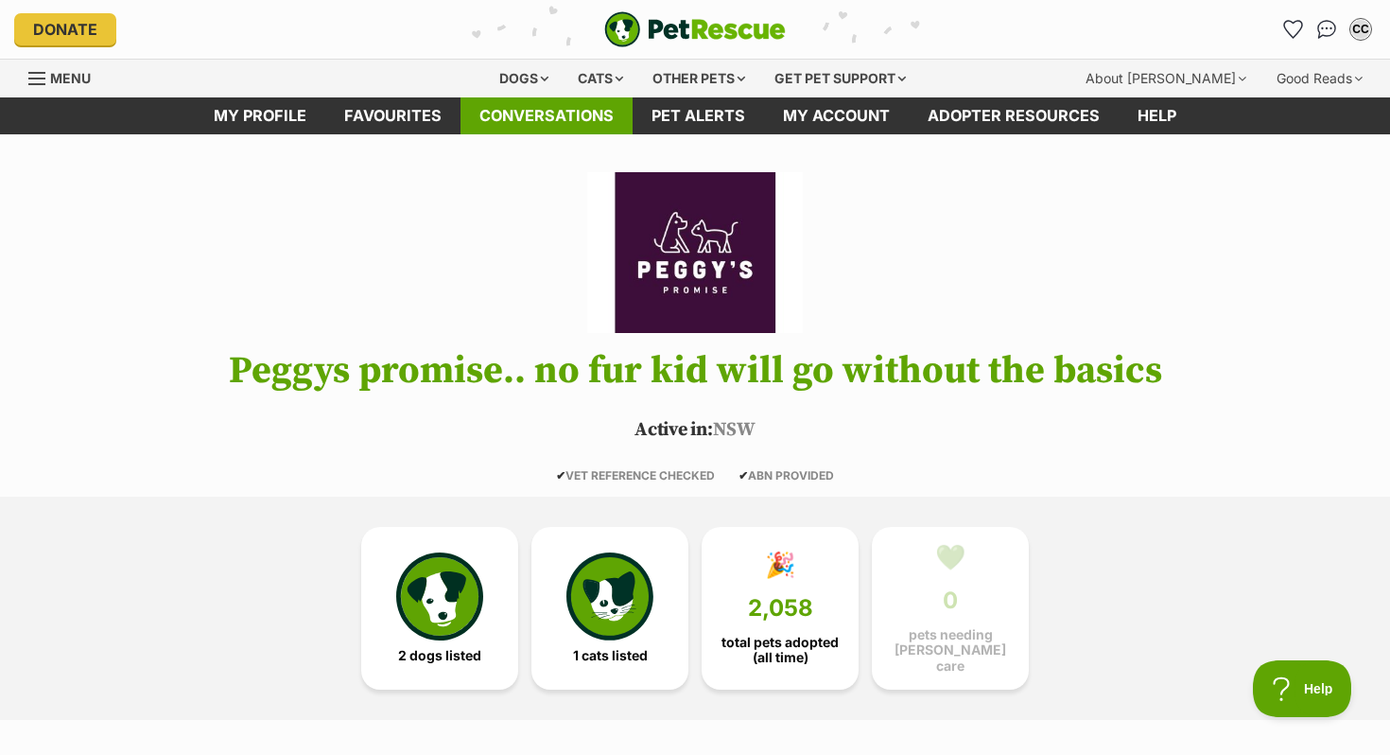
click at [585, 123] on link "Conversations" at bounding box center [547, 115] width 172 height 37
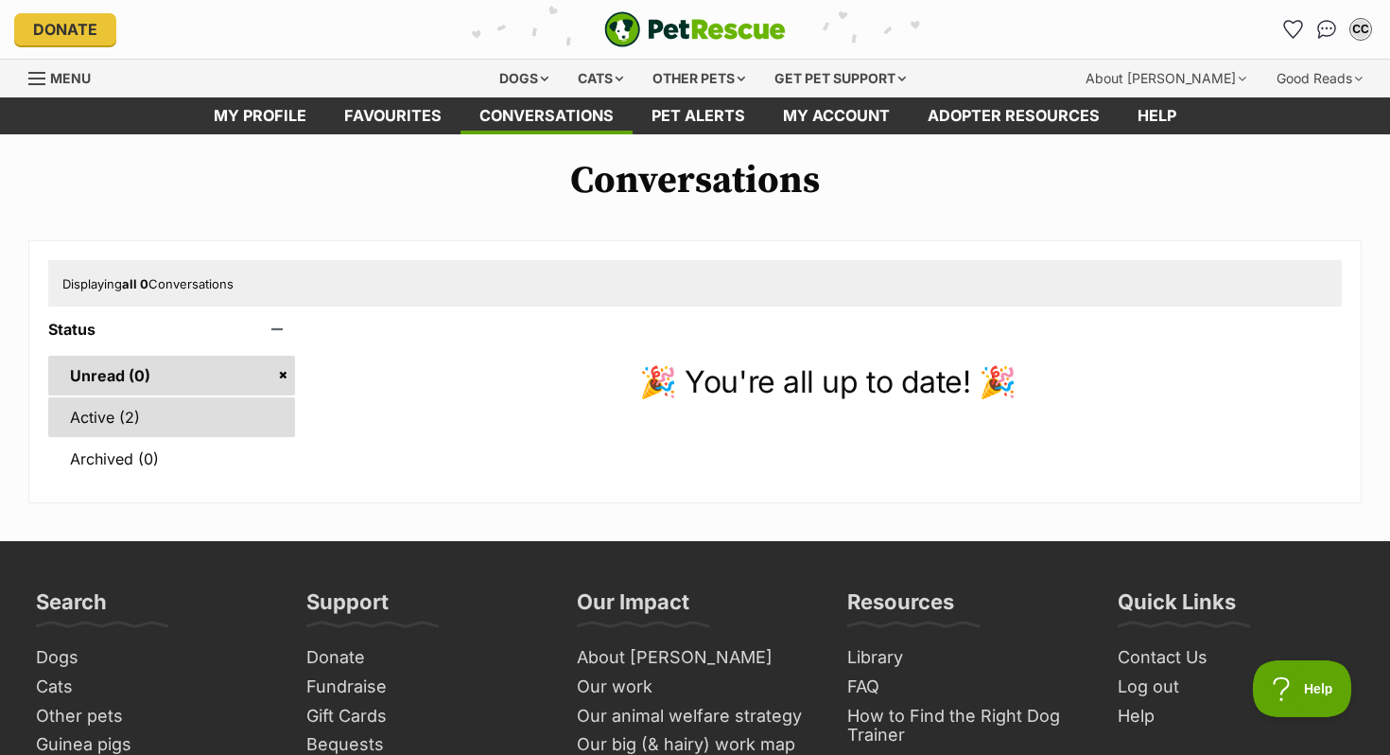
click at [177, 412] on link "Active (2)" at bounding box center [171, 417] width 247 height 40
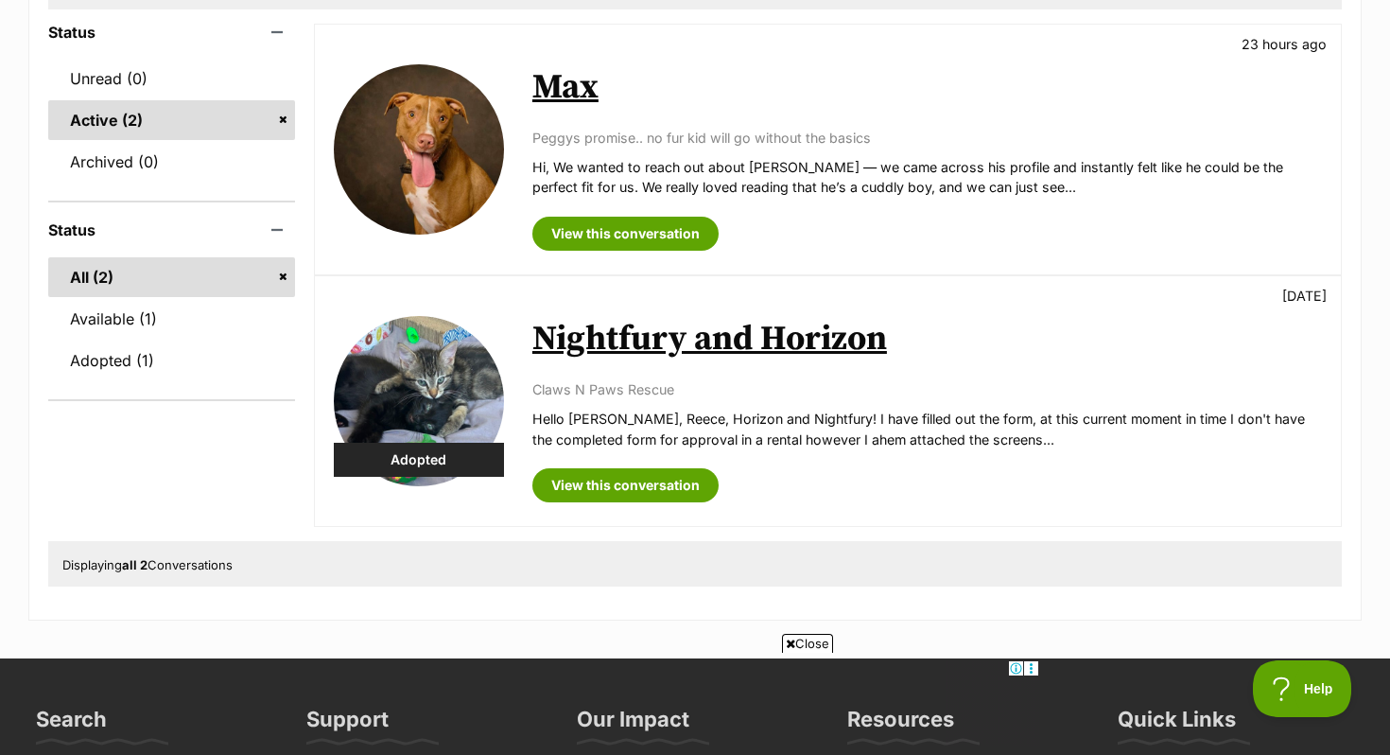
click at [428, 409] on img at bounding box center [419, 401] width 170 height 170
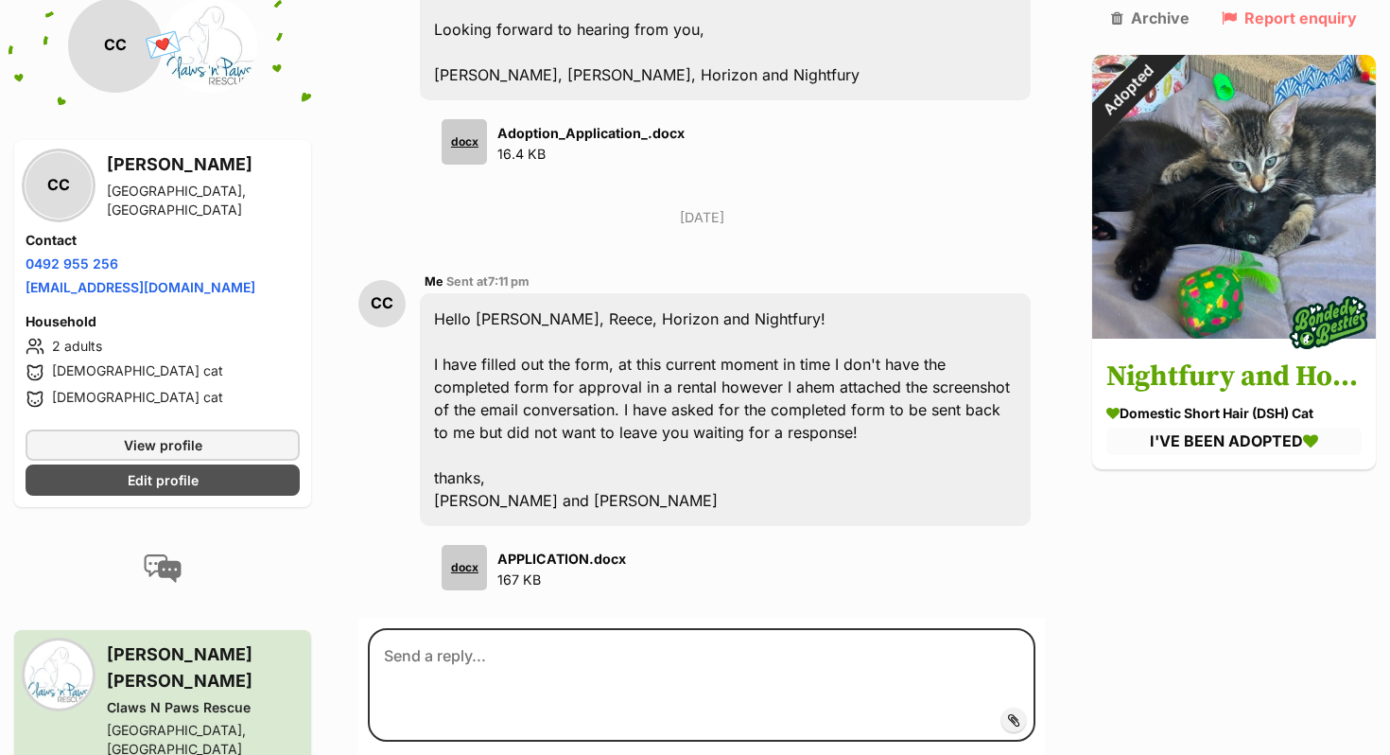
scroll to position [1608, 0]
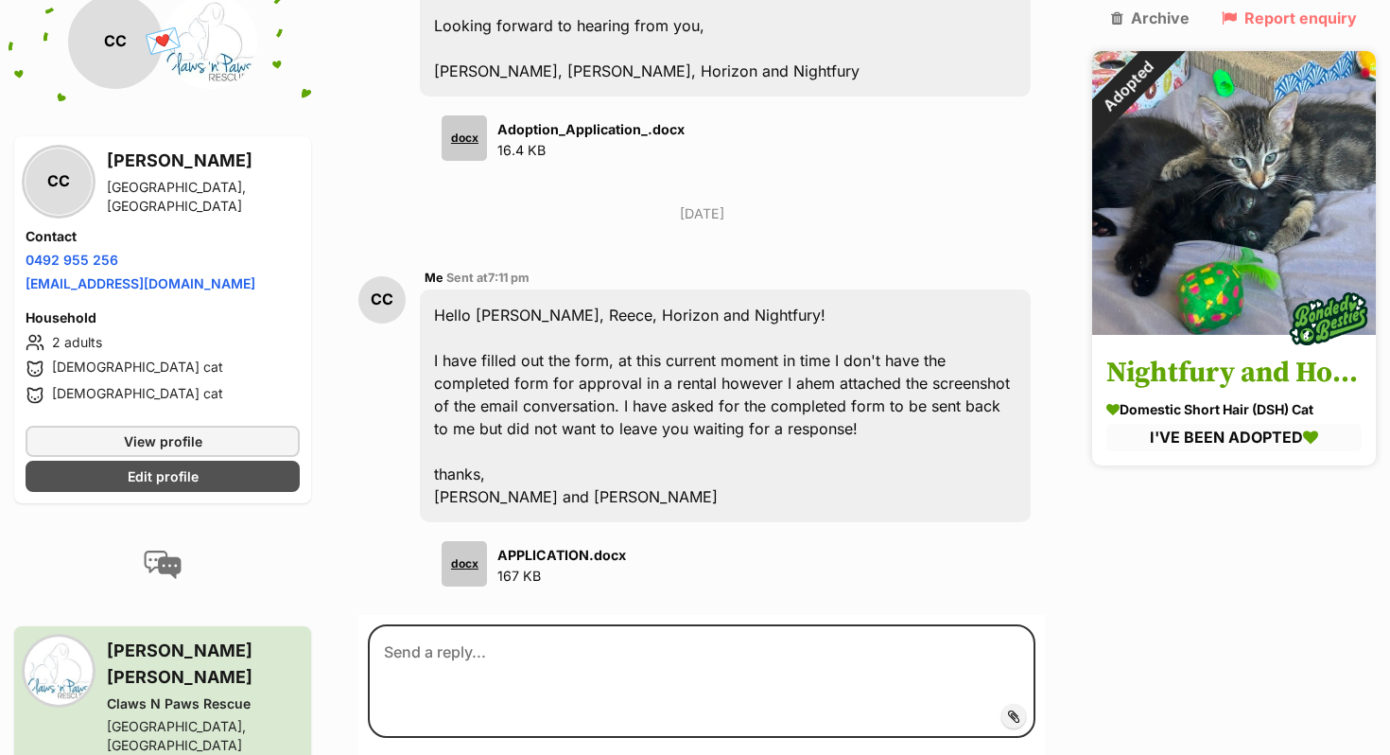
click at [1218, 238] on img at bounding box center [1234, 193] width 284 height 284
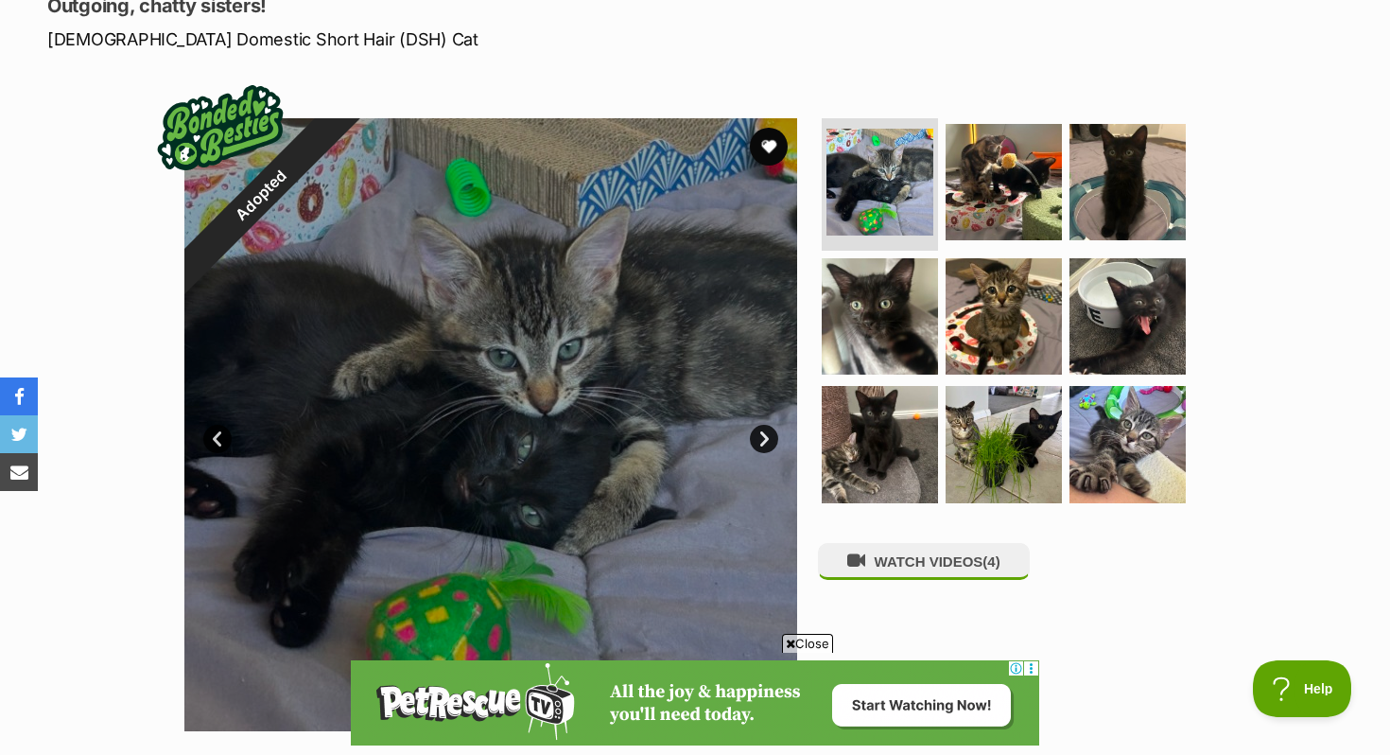
click at [757, 444] on link "Next" at bounding box center [764, 439] width 28 height 28
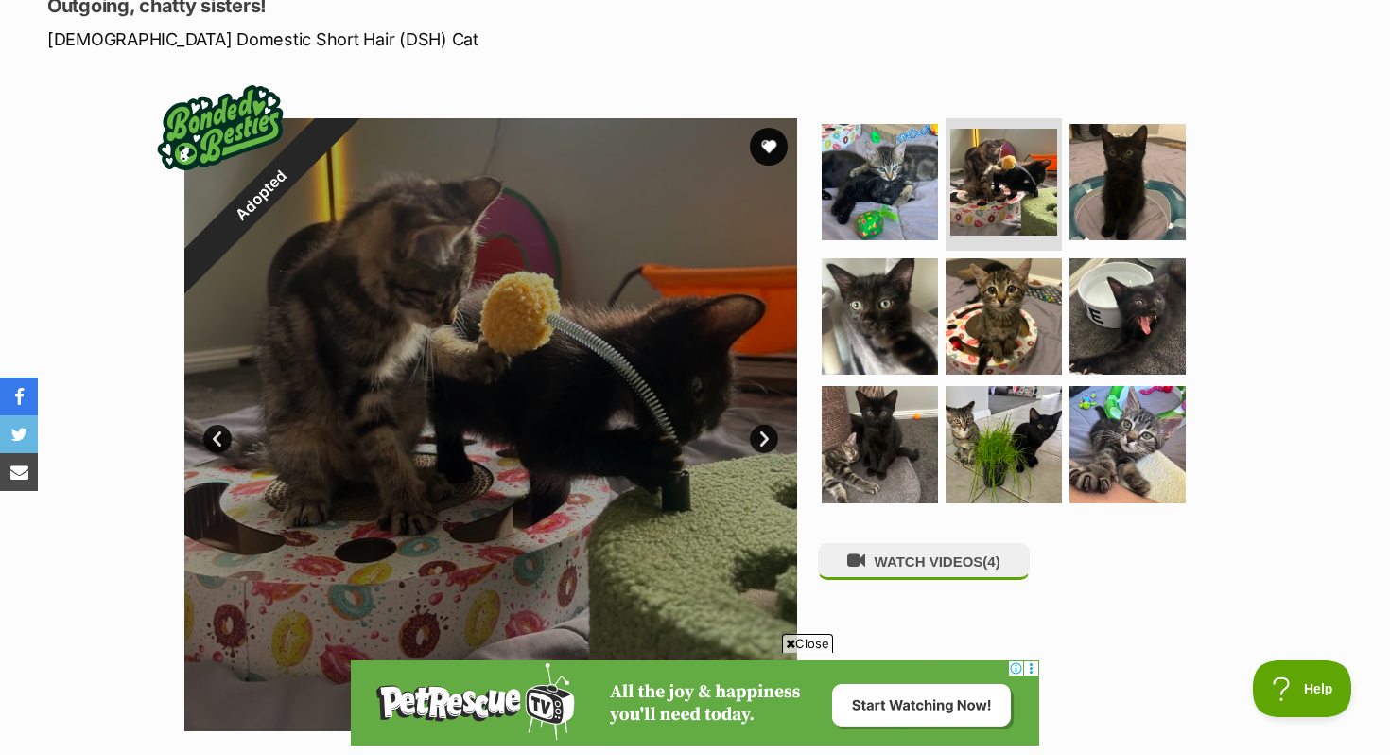
click at [759, 443] on link "Next" at bounding box center [764, 439] width 28 height 28
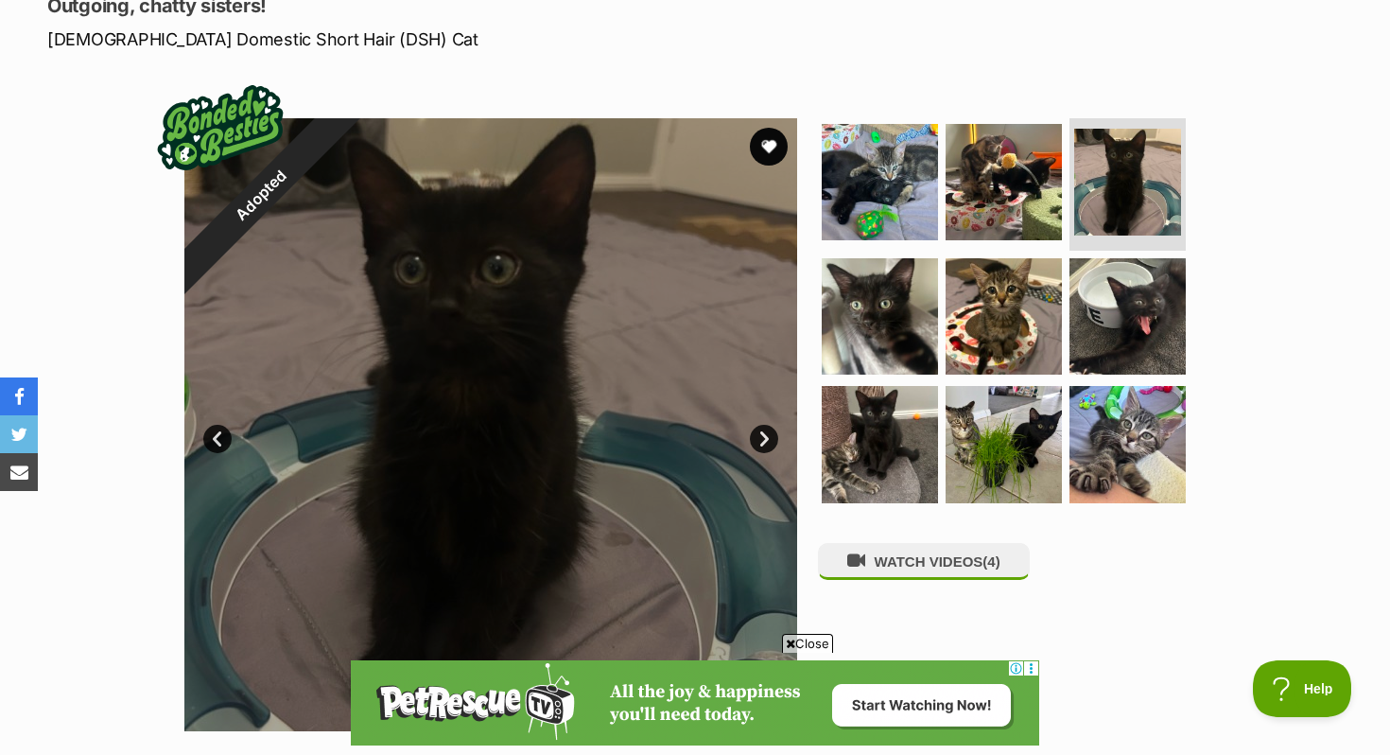
click at [759, 443] on link "Next" at bounding box center [764, 439] width 28 height 28
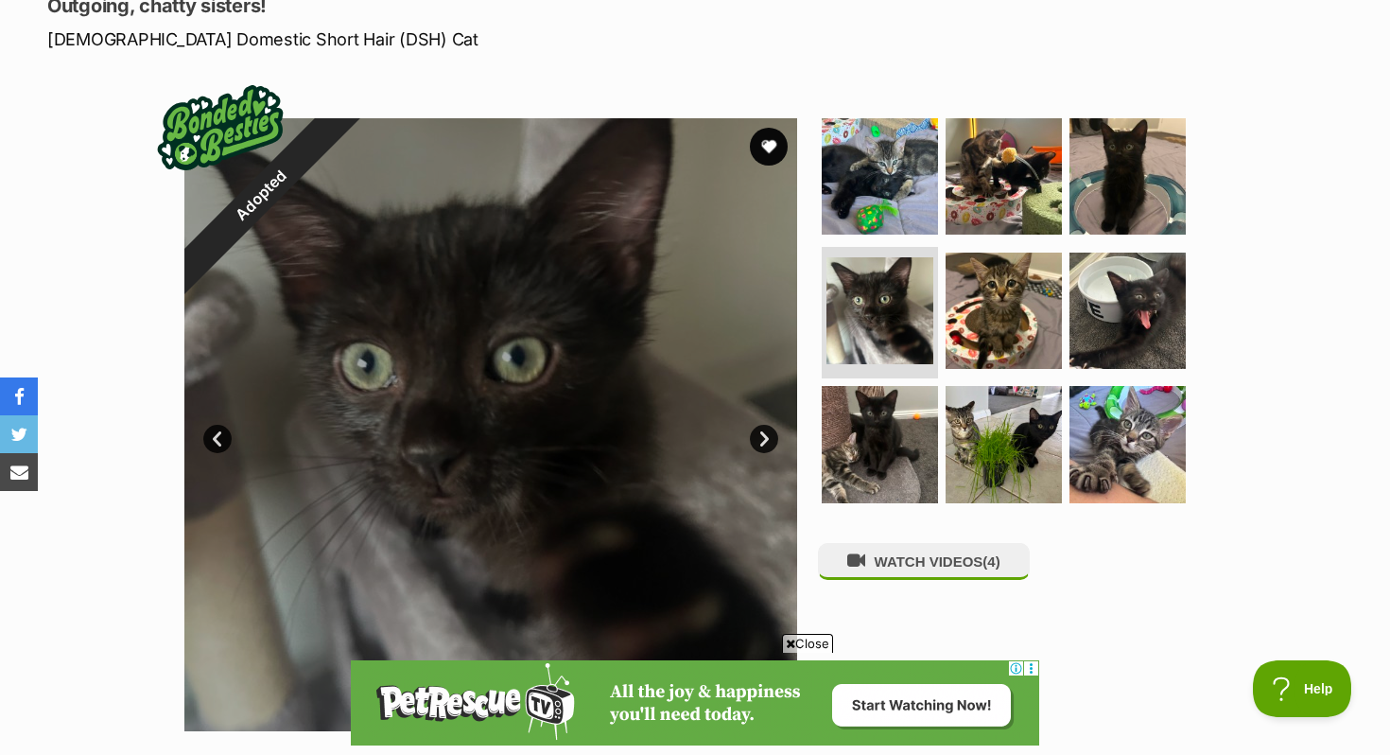
click at [759, 443] on link "Next" at bounding box center [764, 439] width 28 height 28
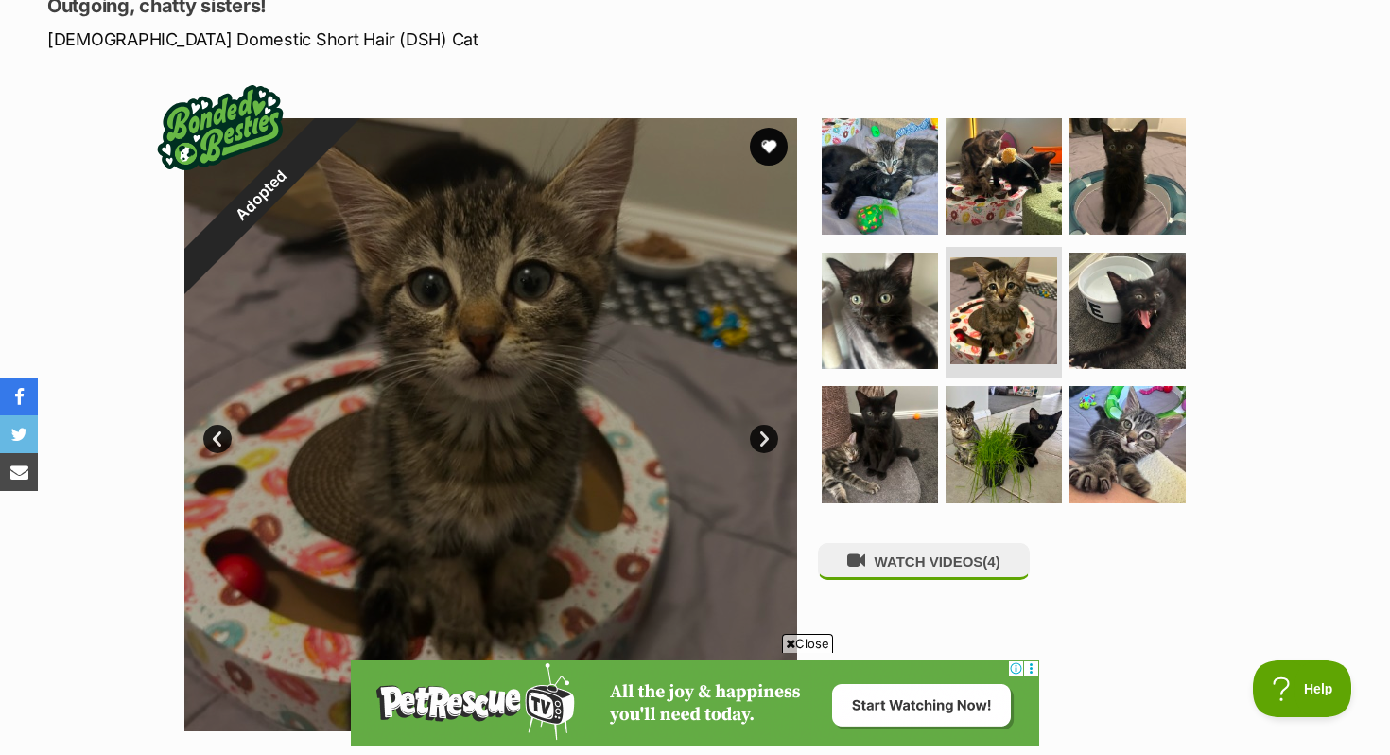
click at [759, 443] on link "Next" at bounding box center [764, 439] width 28 height 28
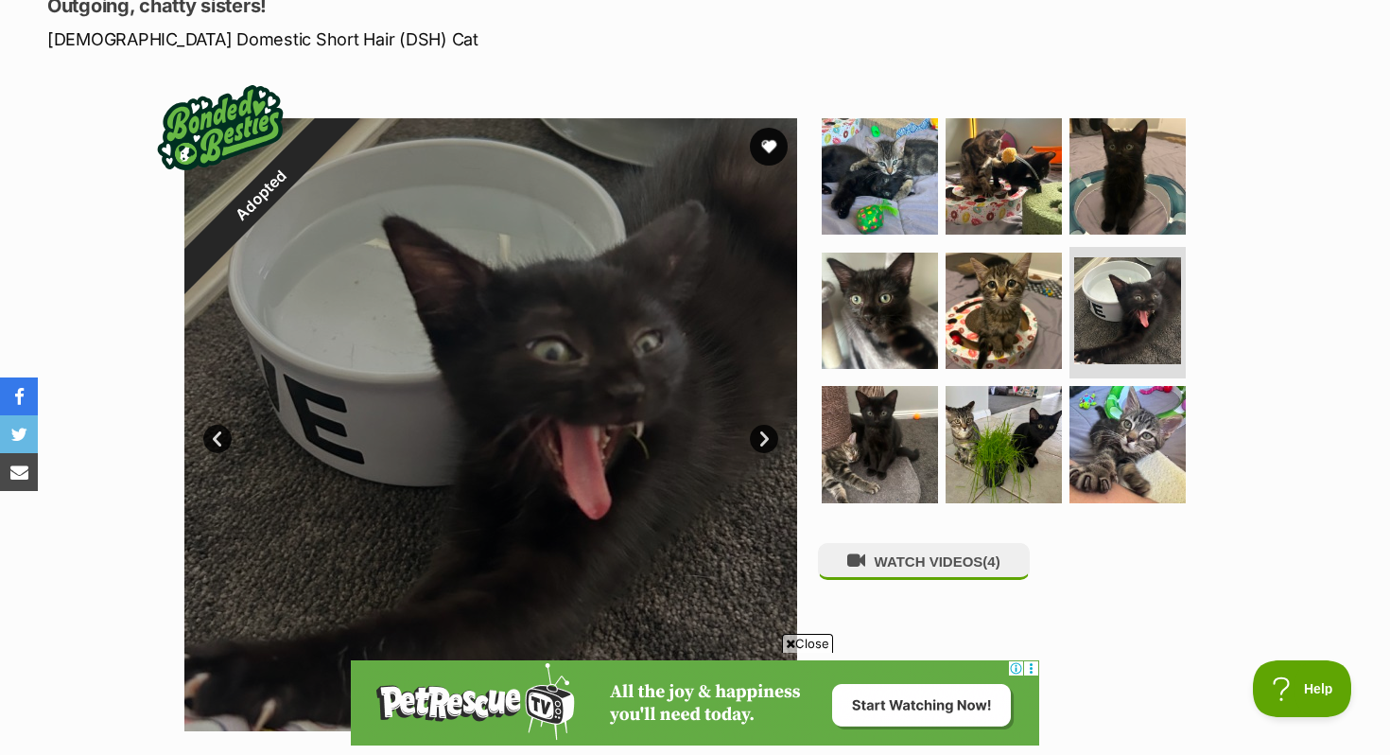
click at [759, 440] on link "Next" at bounding box center [764, 439] width 28 height 28
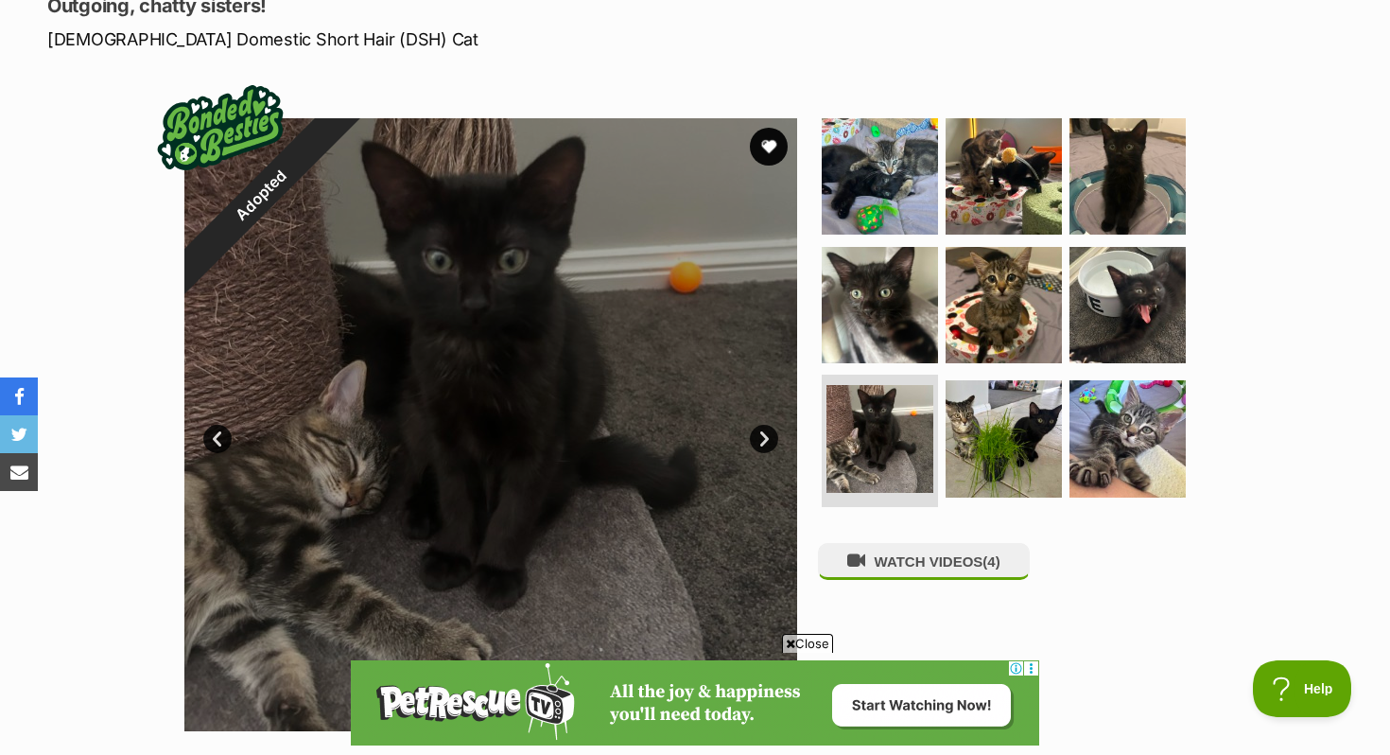
click at [759, 440] on link "Next" at bounding box center [764, 439] width 28 height 28
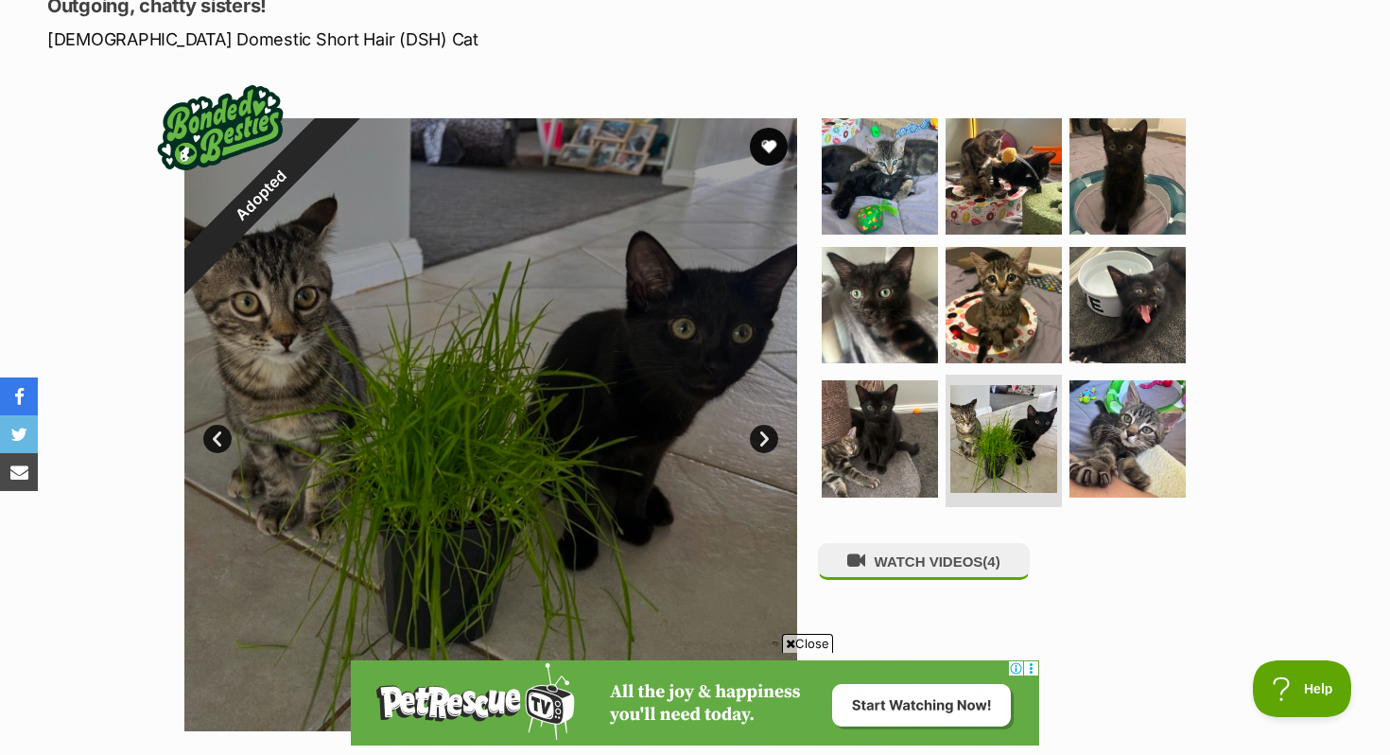
click at [759, 440] on link "Next" at bounding box center [764, 439] width 28 height 28
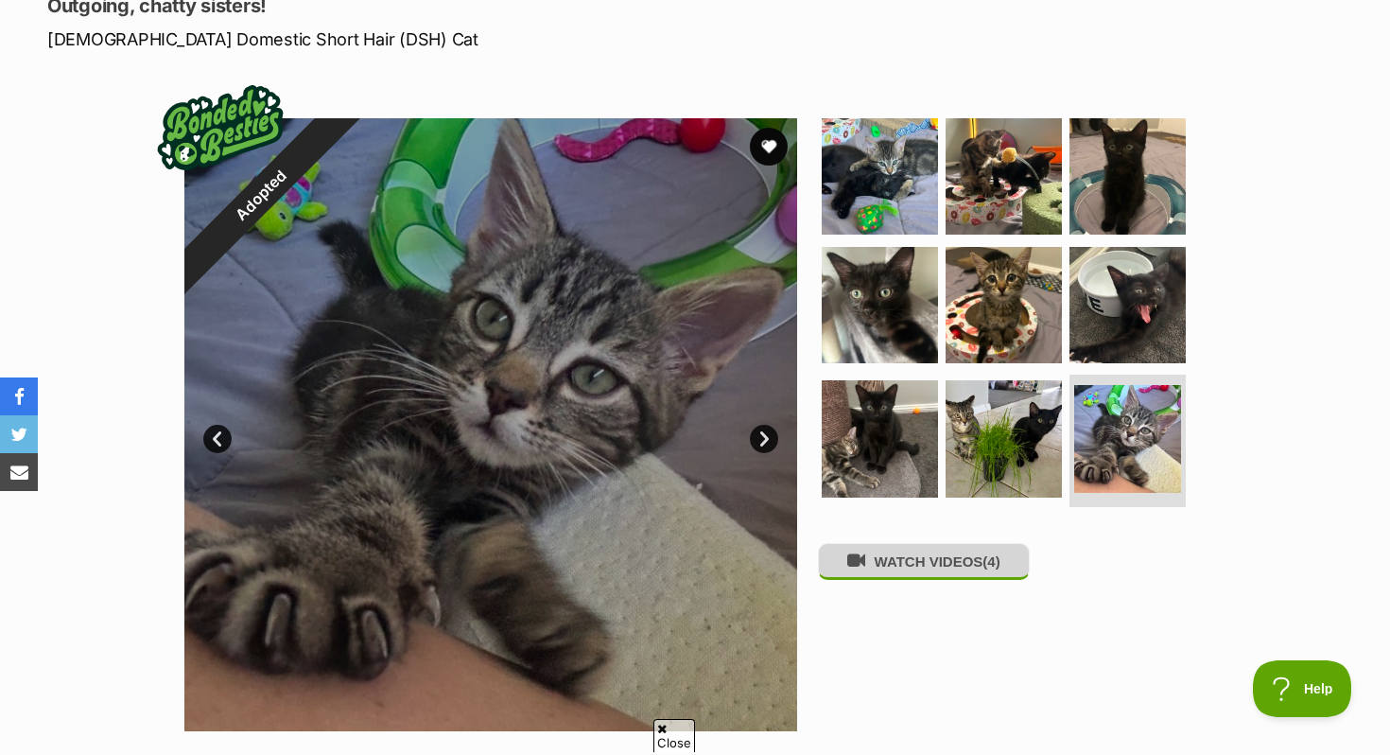
click at [922, 575] on button "WATCH VIDEOS (4)" at bounding box center [924, 561] width 212 height 37
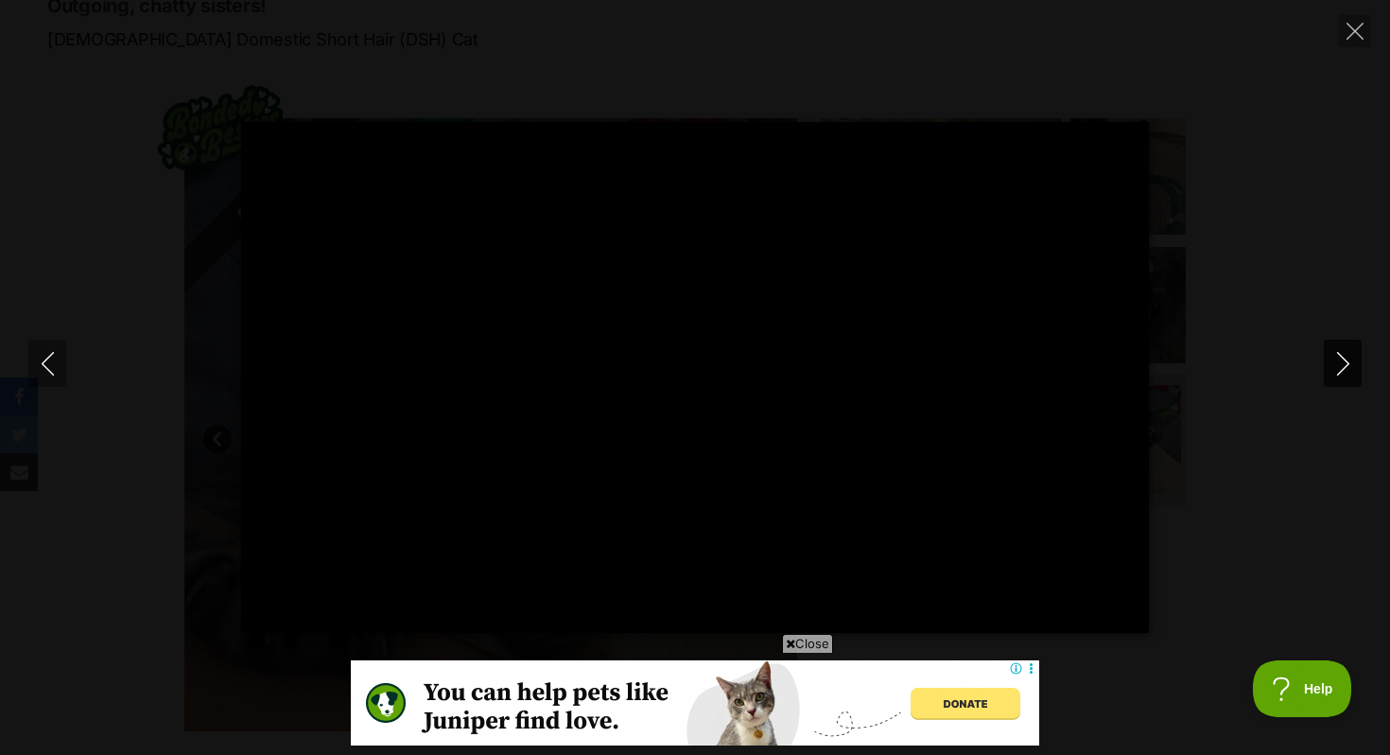
click at [1334, 358] on icon "Next" at bounding box center [1344, 364] width 24 height 24
type input "34.74"
click at [1334, 358] on icon "Next" at bounding box center [1344, 364] width 24 height 24
type input "12.4"
click at [1354, 41] on button "Close" at bounding box center [1354, 30] width 33 height 33
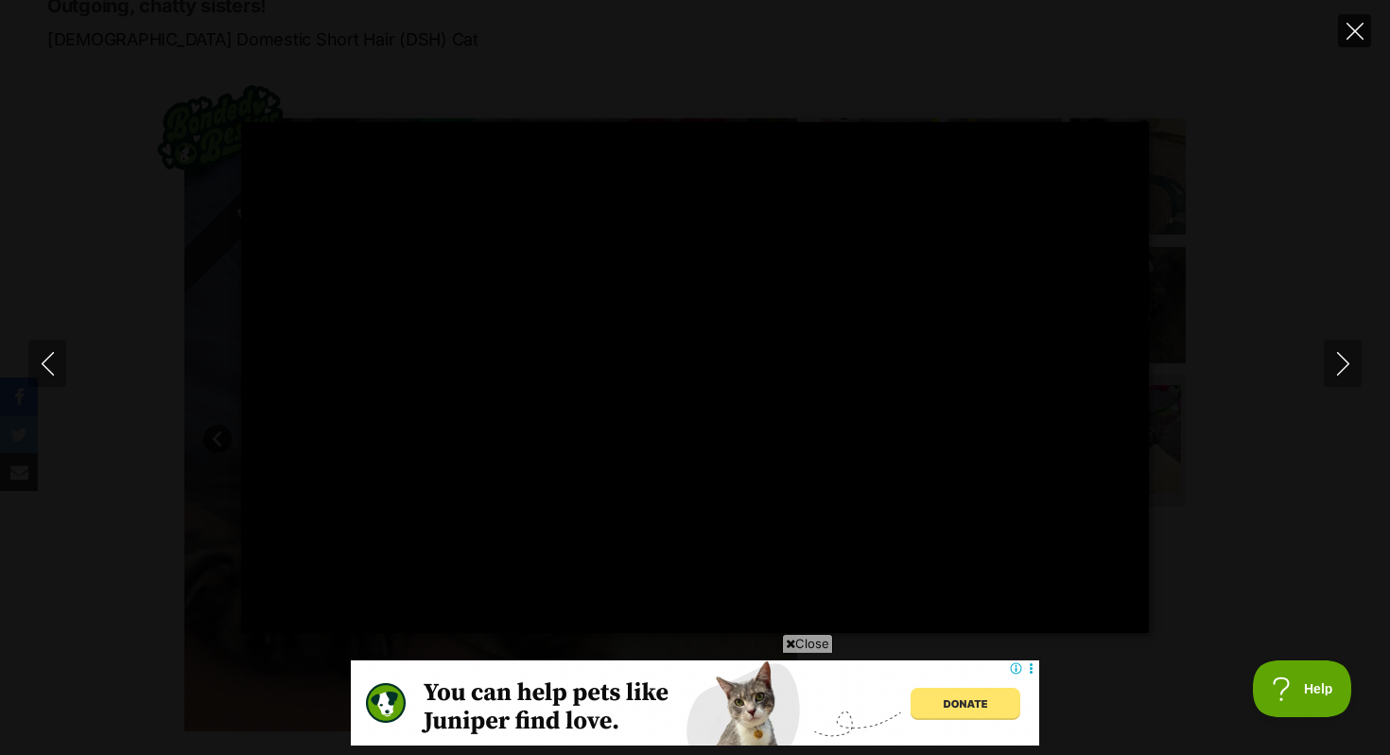
type input "3.53"
